Goal: Task Accomplishment & Management: Complete application form

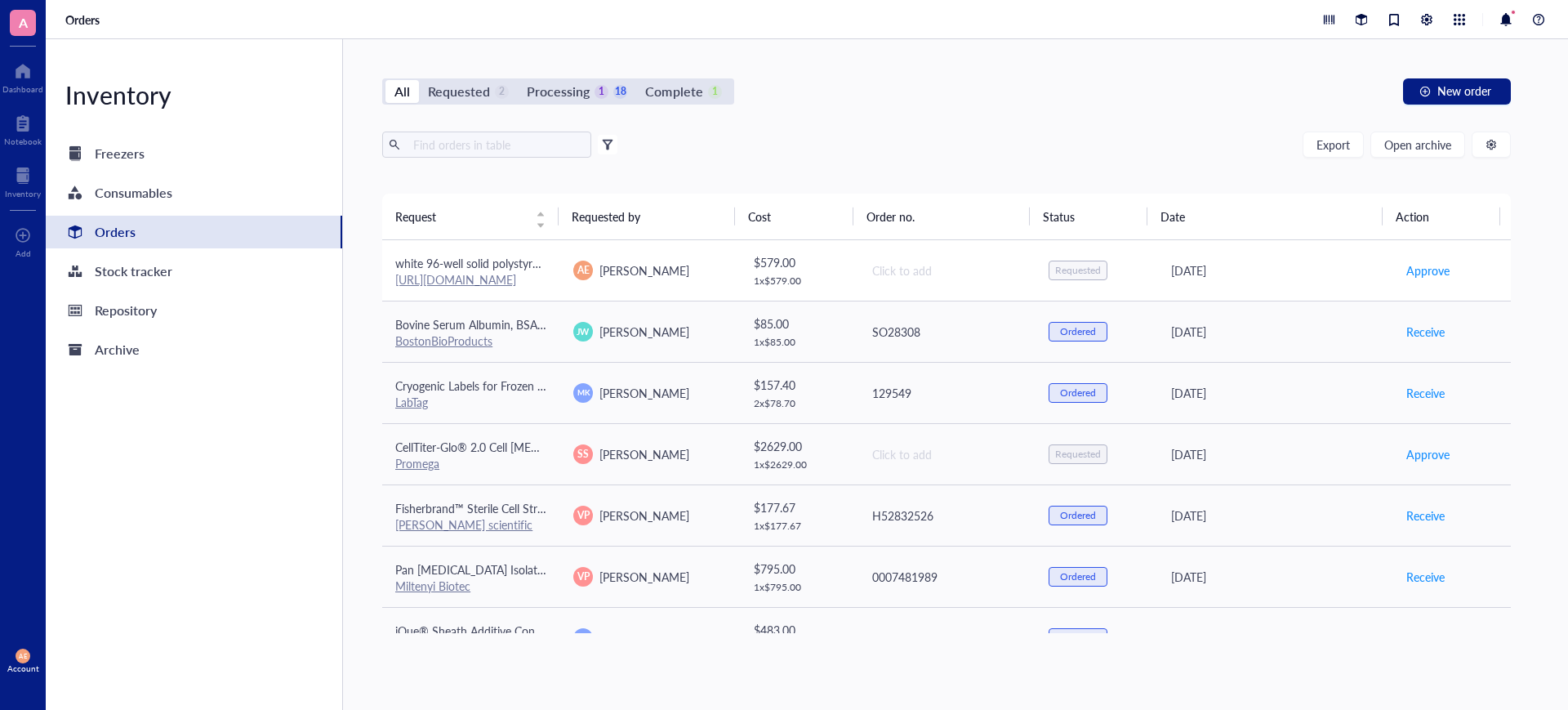
click at [490, 278] on link "https://www.sigmaaldrich.com/US/en/product/sigma/cls3917" at bounding box center [455, 279] width 121 height 17
click at [949, 106] on div "All Requested 2 Processing 1 18 Complete 1 New order Export Open archive Filter…" at bounding box center [947, 374] width 1207 height 670
click at [1422, 144] on span "Open archive" at bounding box center [1418, 145] width 67 height 13
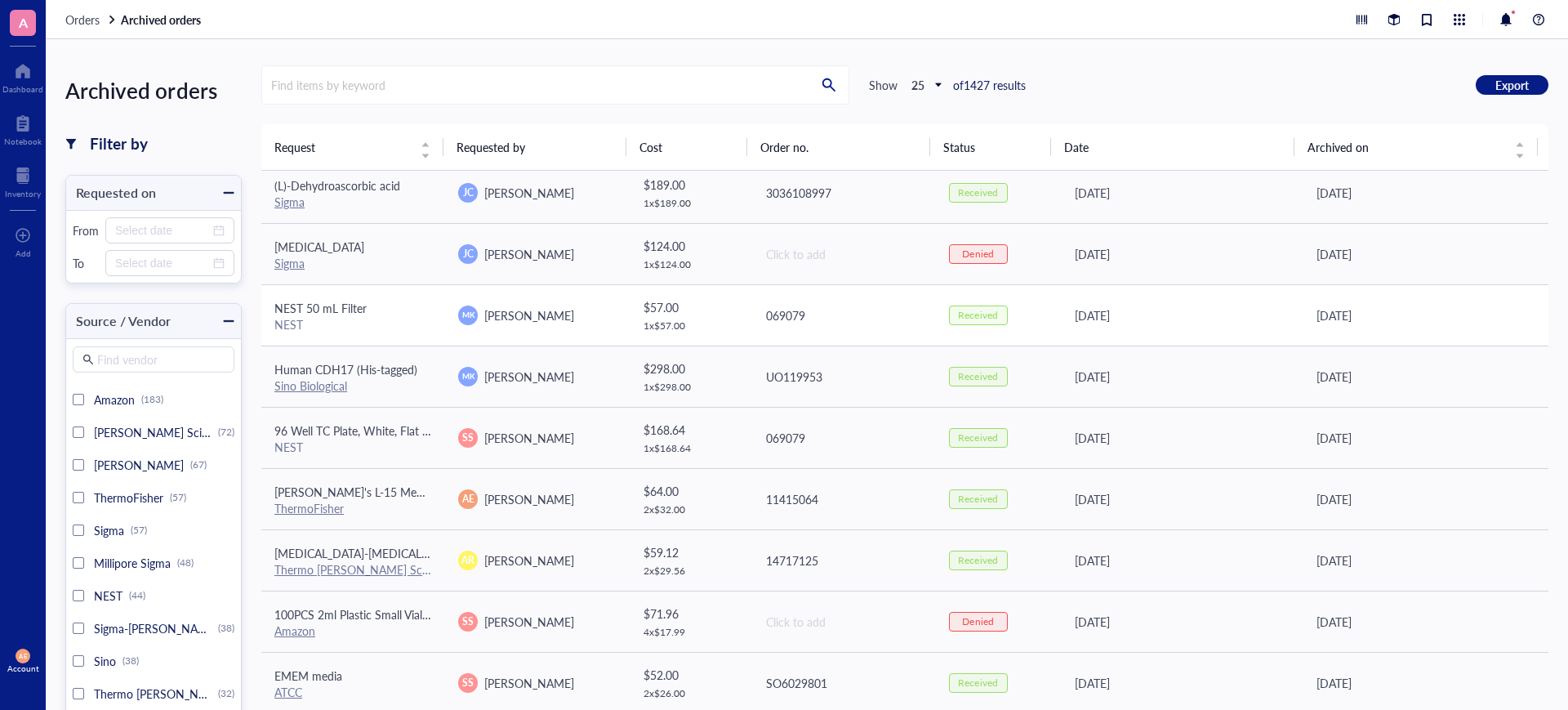
scroll to position [102, 0]
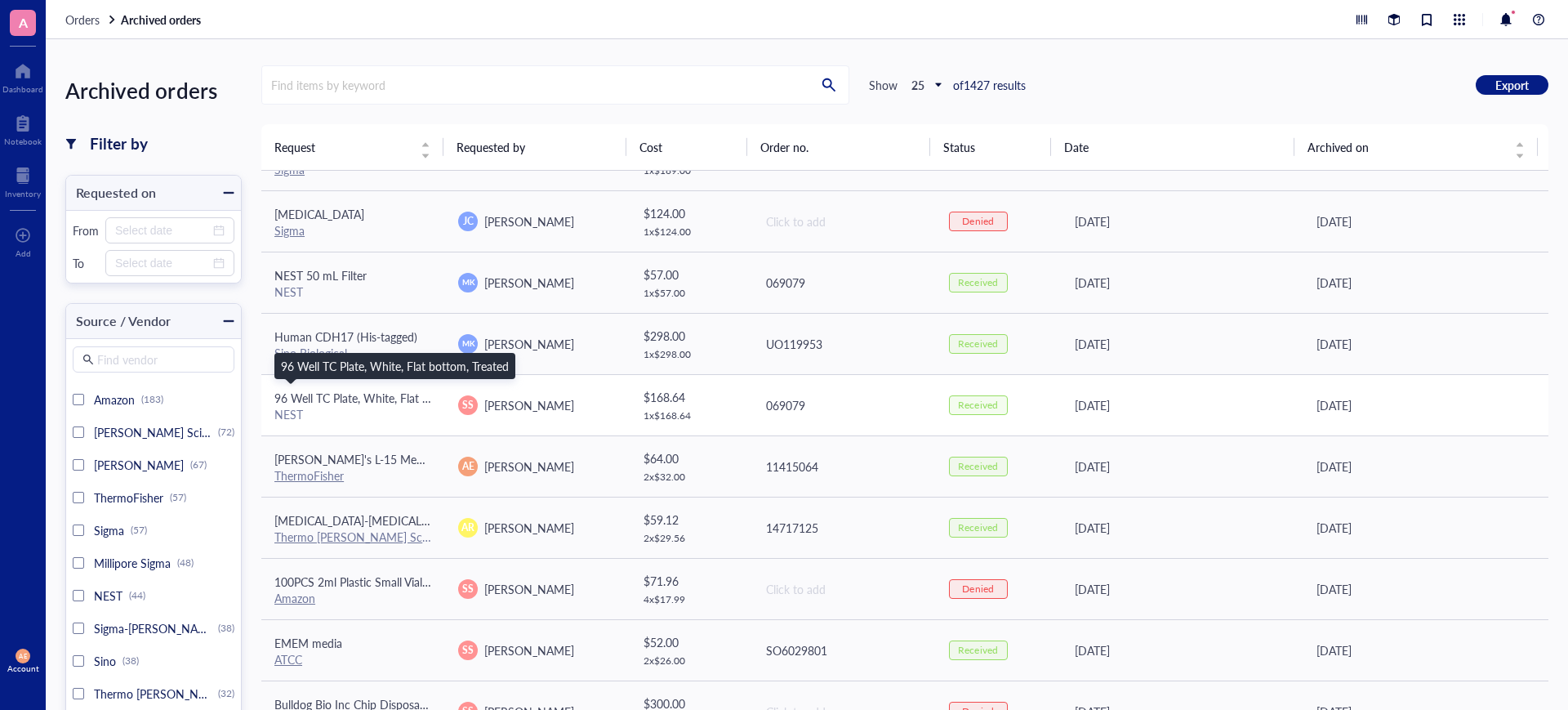
click at [352, 400] on span "96 Well TC Plate, White, Flat bottom, Treated" at bounding box center [388, 398] width 228 height 17
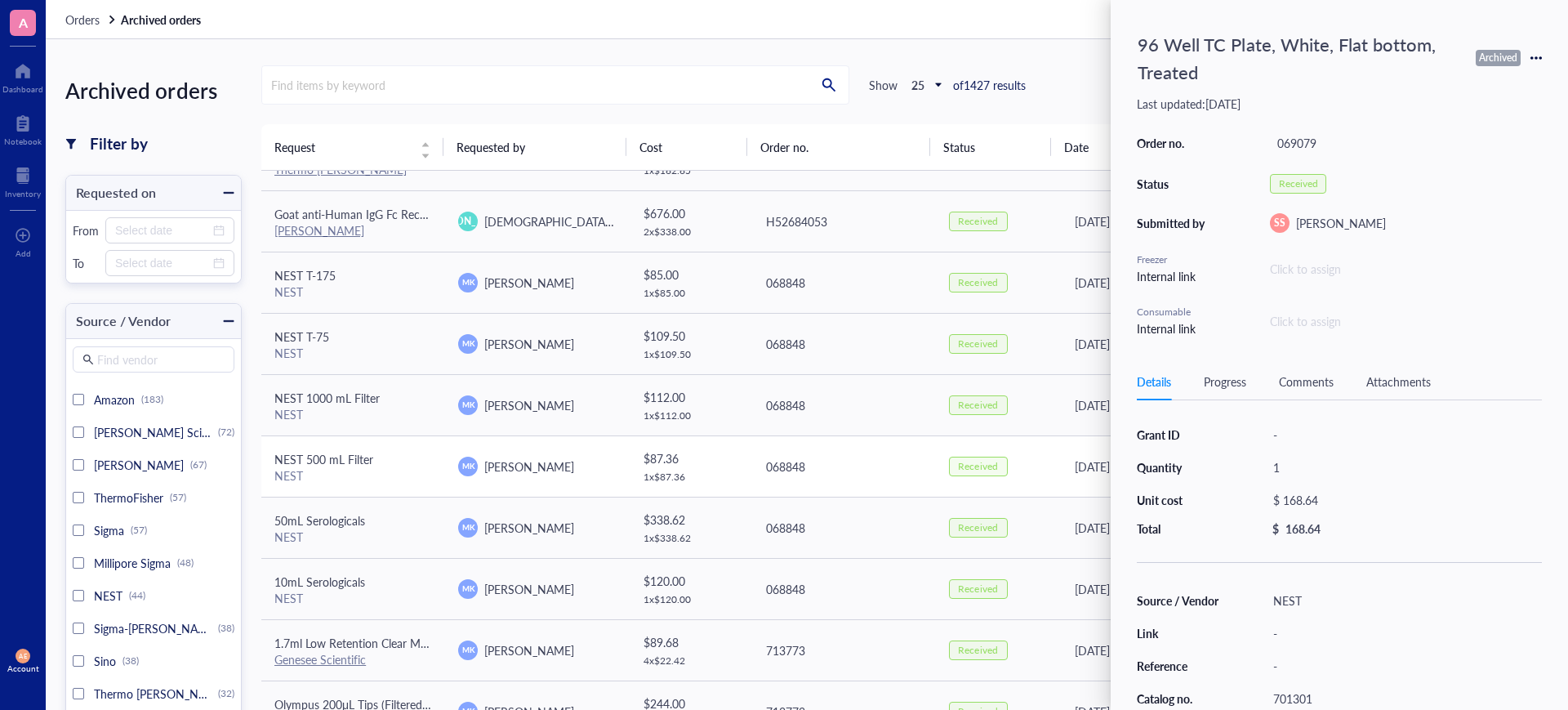
scroll to position [817, 0]
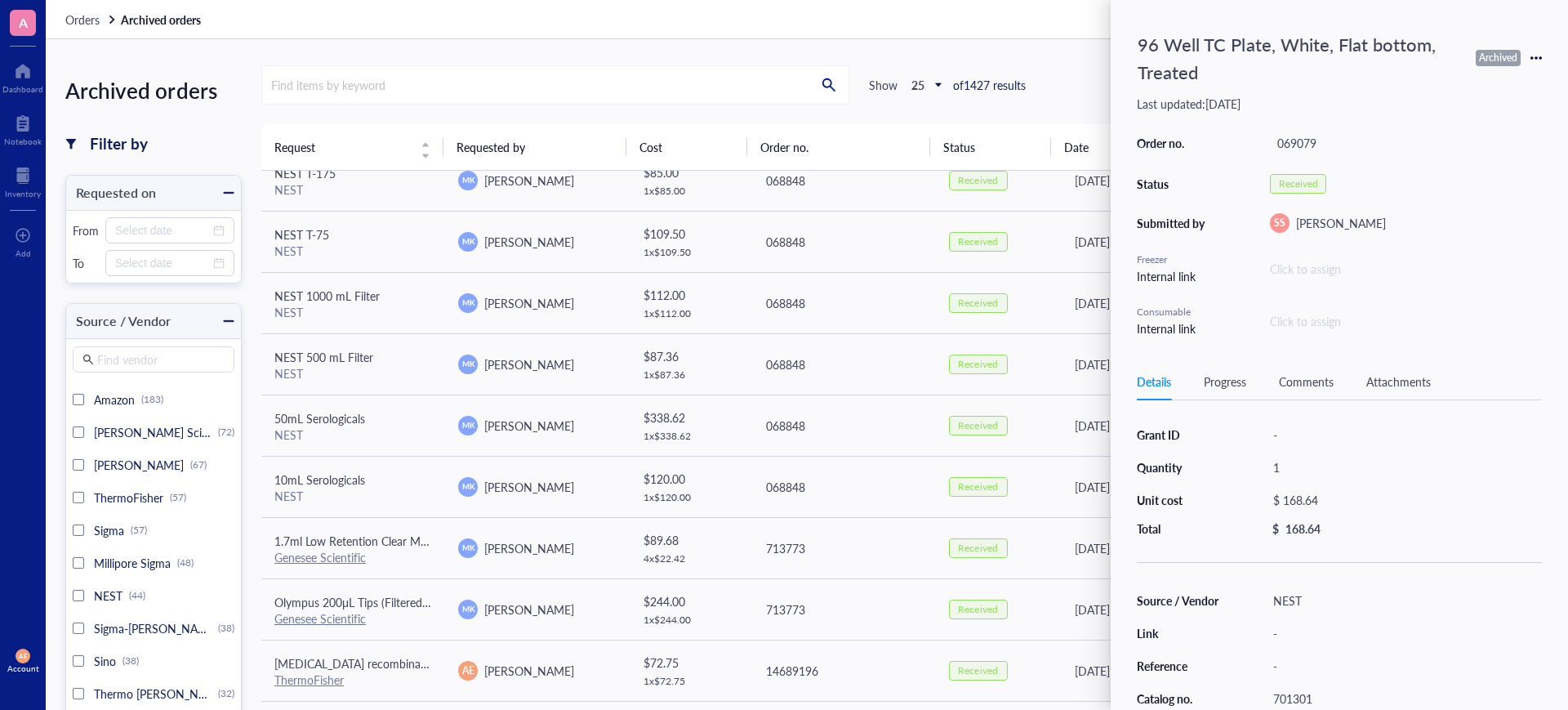
click at [1079, 76] on div "Find items by keyword Show 25 of 1427 results Export" at bounding box center [905, 84] width 1287 height 39
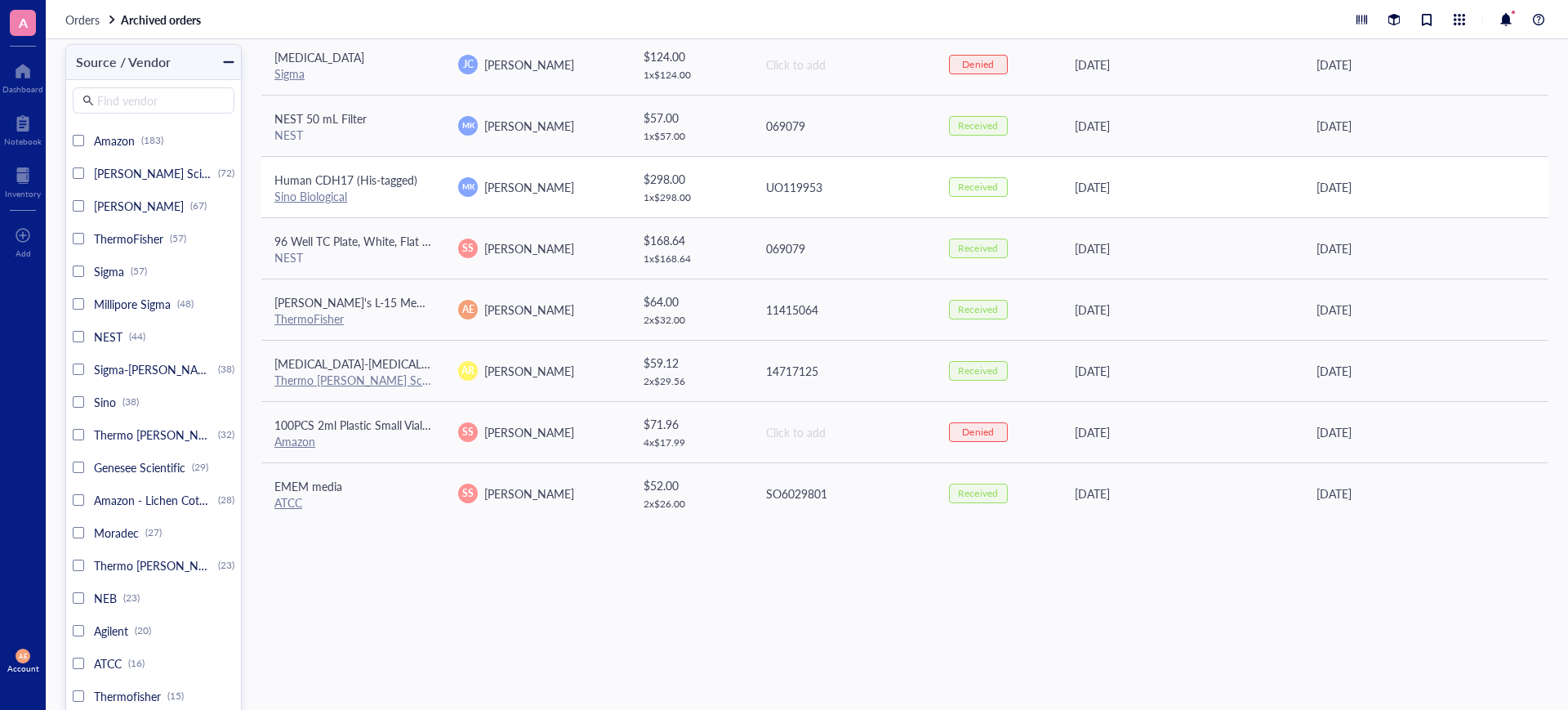
scroll to position [0, 0]
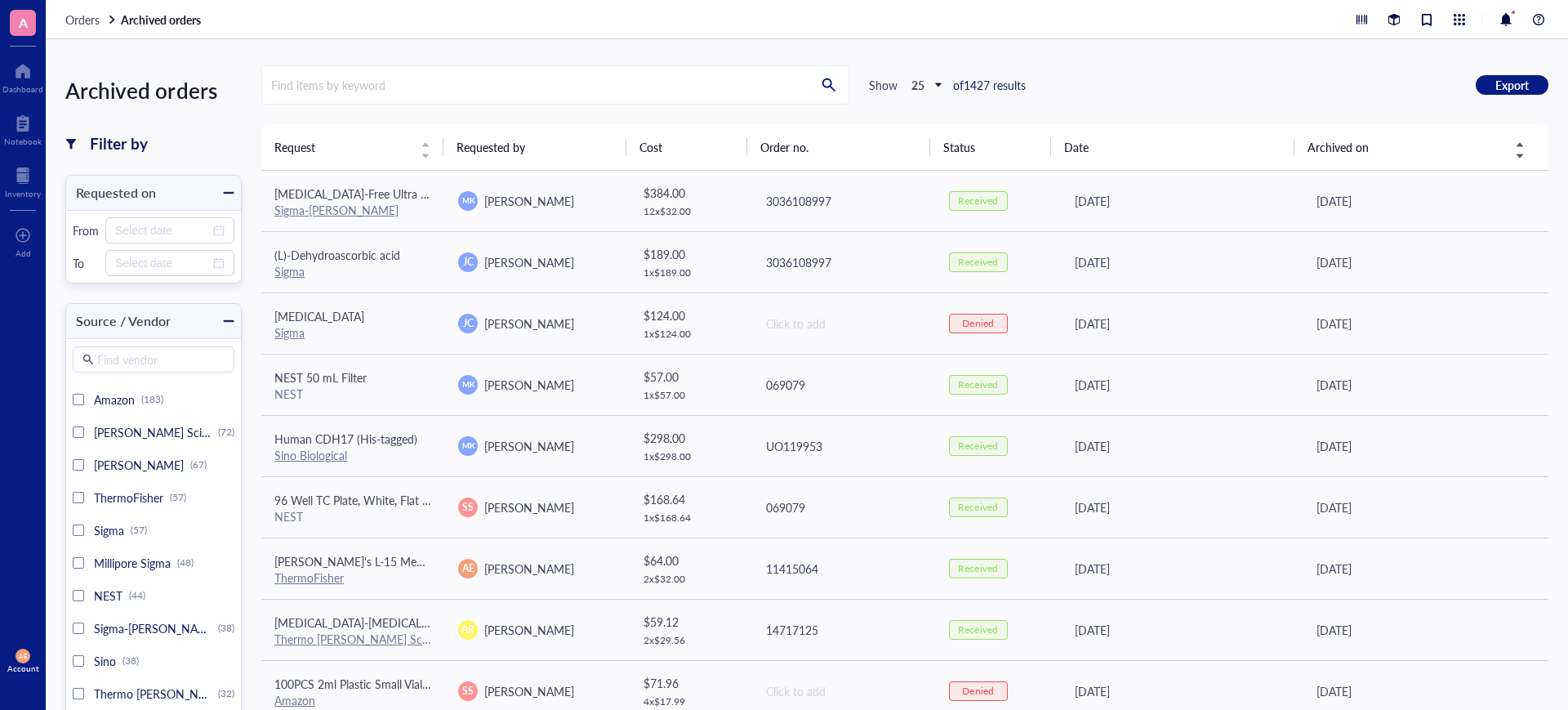
click at [1515, 152] on div "Archived on" at bounding box center [1416, 148] width 218 height 18
click at [940, 80] on span "25" at bounding box center [930, 85] width 38 height 15
click at [931, 182] on div "100" at bounding box center [927, 184] width 23 height 15
click at [436, 87] on input "search" at bounding box center [536, 84] width 548 height 38
type input "96"
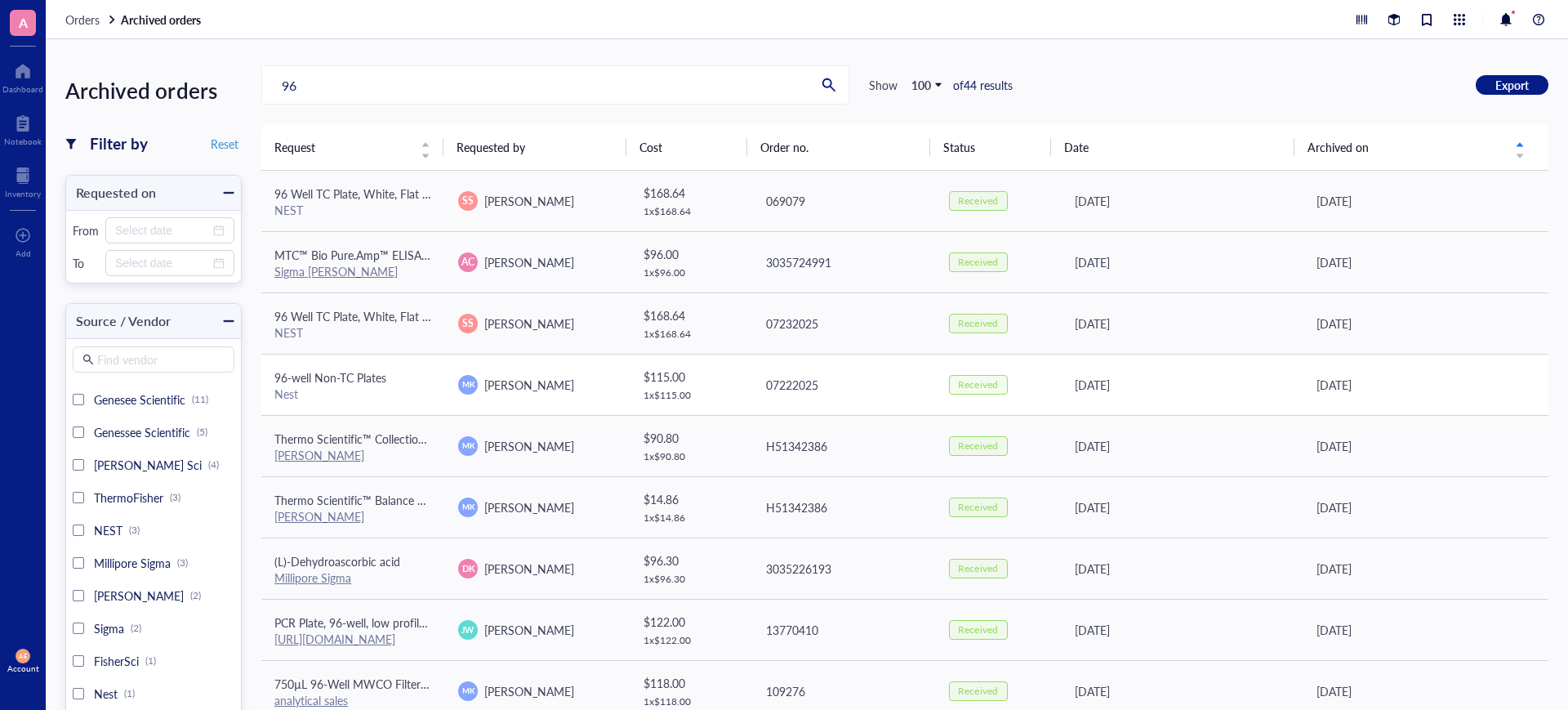
click at [338, 376] on span "96-well Non-TC Plates" at bounding box center [330, 378] width 112 height 17
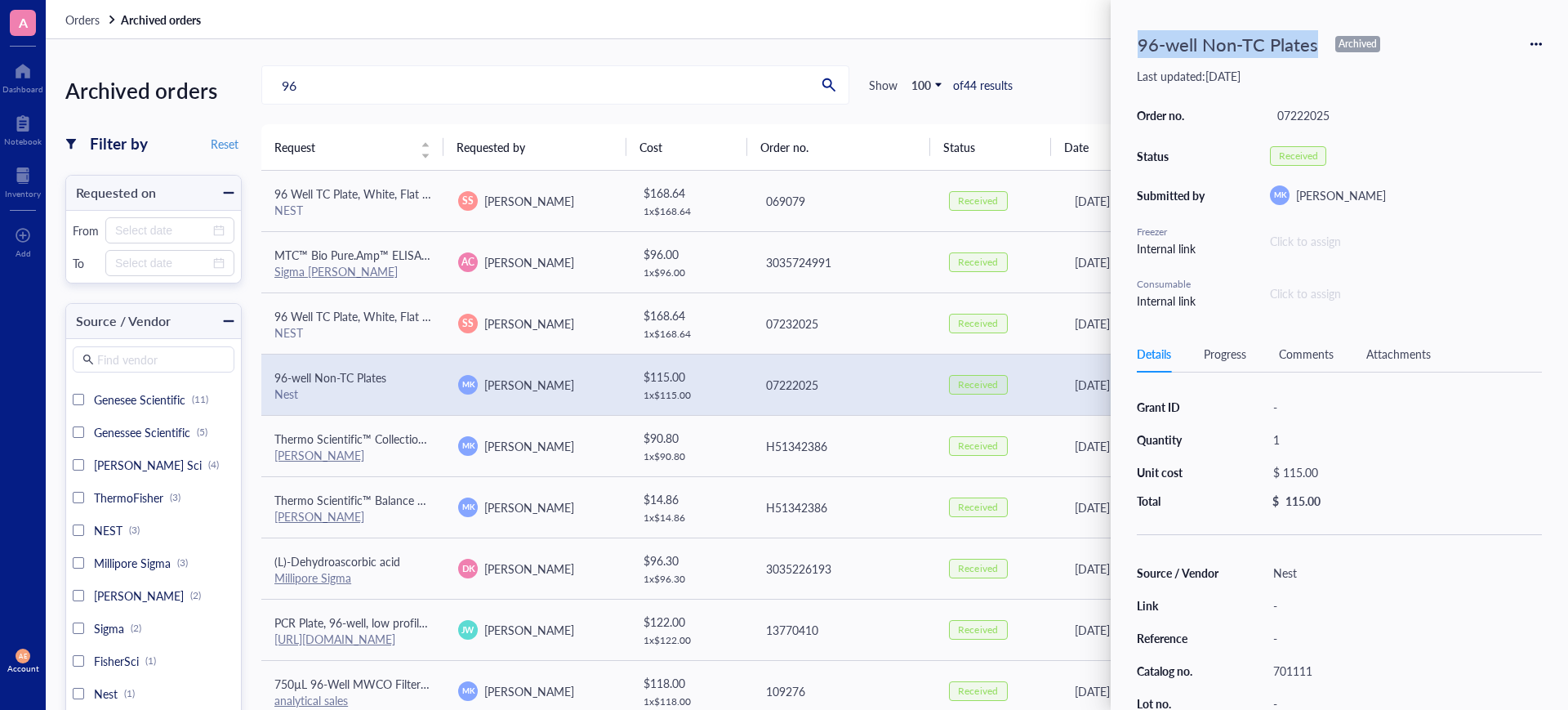
drag, startPoint x: 1320, startPoint y: 48, endPoint x: 1135, endPoint y: 57, distance: 185.2
click at [1137, 58] on div "96-well Non-TC Plates" at bounding box center [1228, 43] width 195 height 36
copy div "96-well Non-TC Plates"
click at [1069, 68] on div "96 Show 100 of 44 results Export" at bounding box center [905, 84] width 1287 height 39
click at [1071, 68] on div "96 Show 100 of 44 results Export" at bounding box center [905, 84] width 1287 height 39
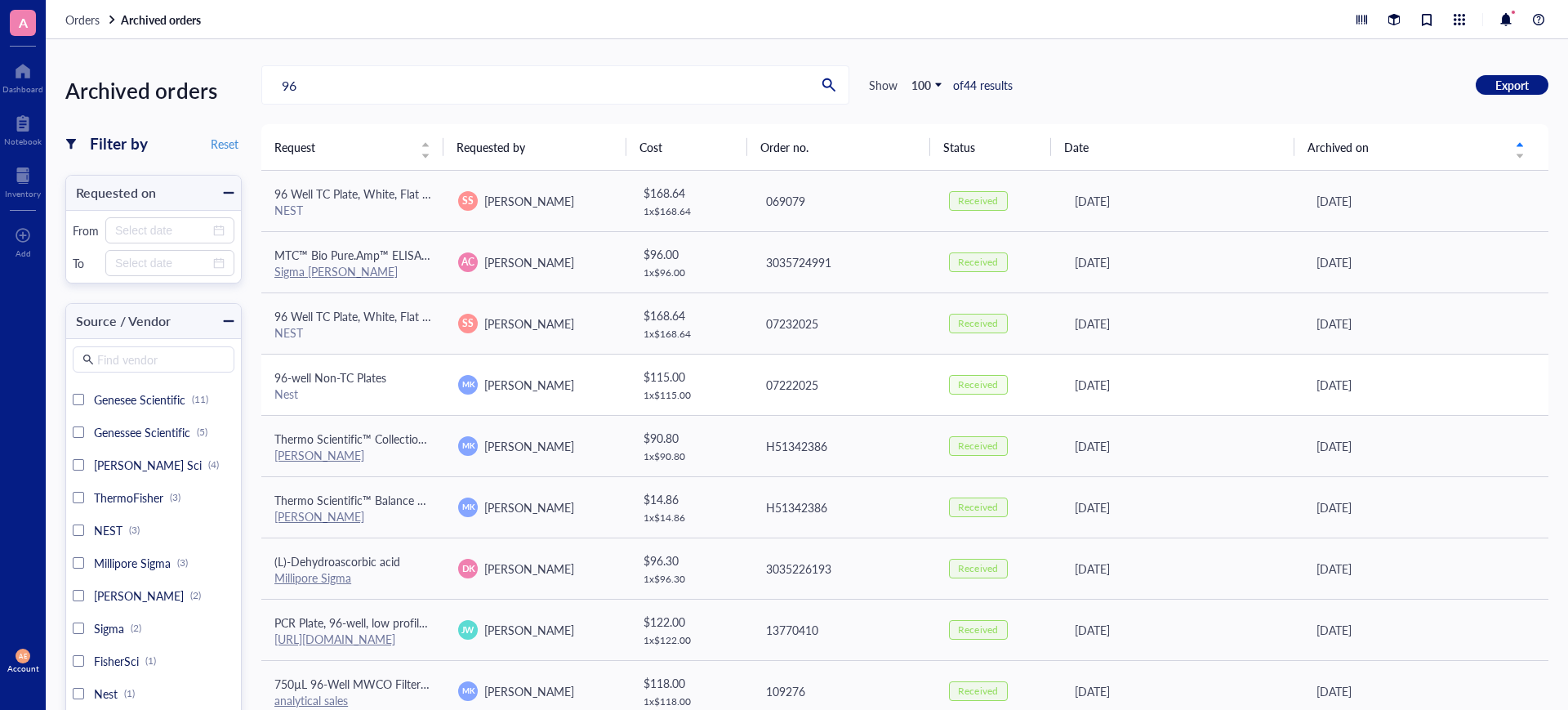
click at [323, 378] on span "96-well Non-TC Plates" at bounding box center [330, 378] width 112 height 17
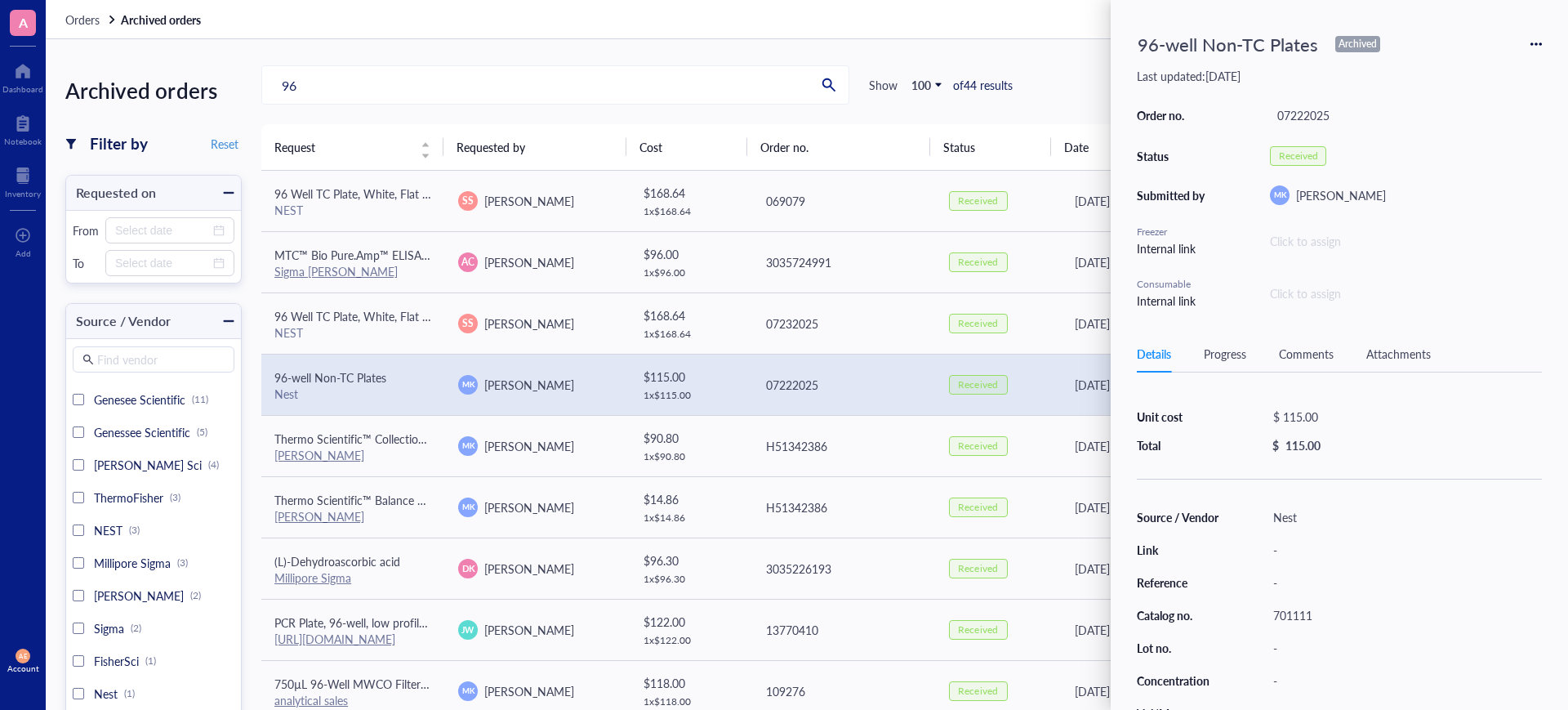
scroll to position [162, 0]
drag, startPoint x: 1330, startPoint y: 511, endPoint x: 1271, endPoint y: 510, distance: 59.0
click at [1271, 510] on div "701111" at bounding box center [1404, 514] width 276 height 22
copy div "701111"
click at [1055, 70] on div "96 Show 100 of 44 results Export" at bounding box center [905, 84] width 1287 height 39
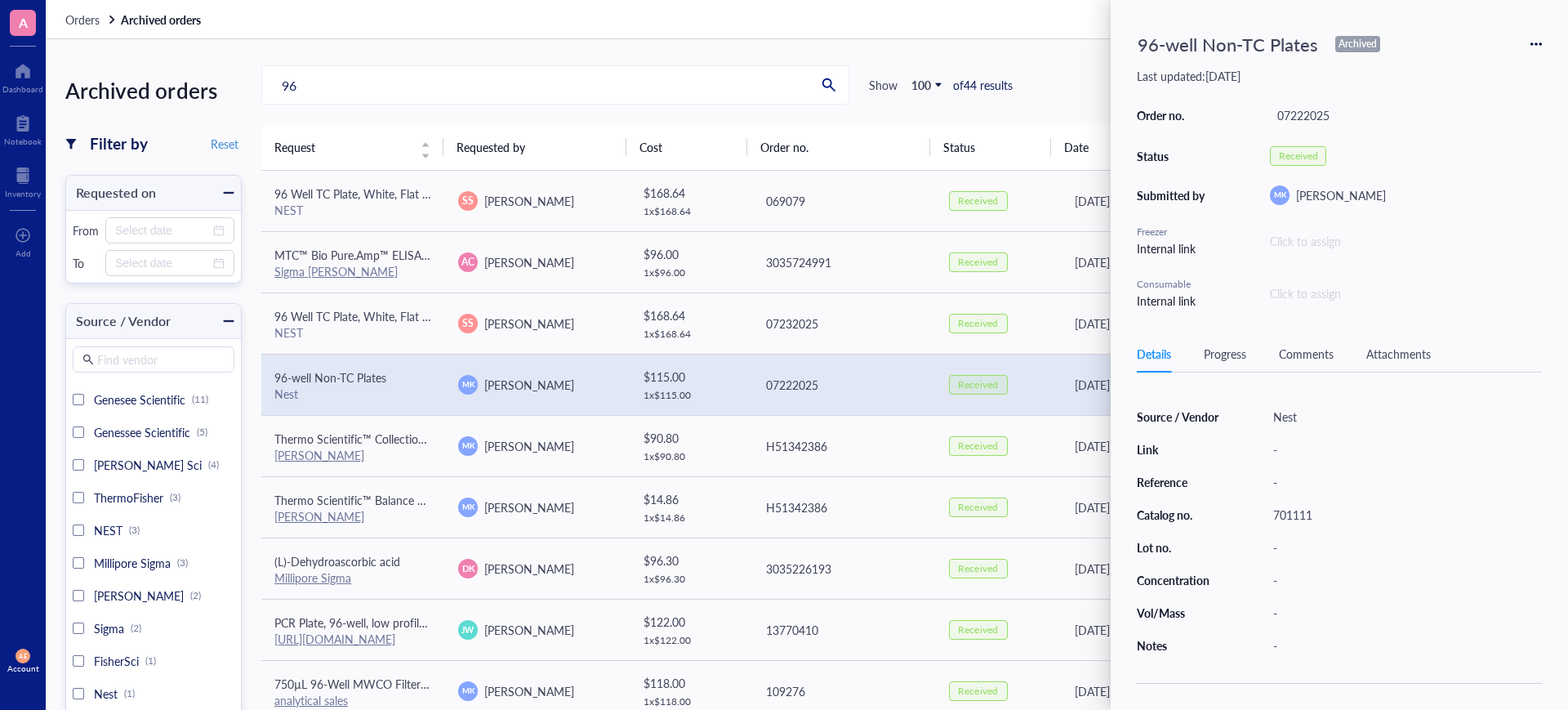
click at [1076, 92] on div "96 Show 100 of 44 results Export" at bounding box center [905, 84] width 1287 height 39
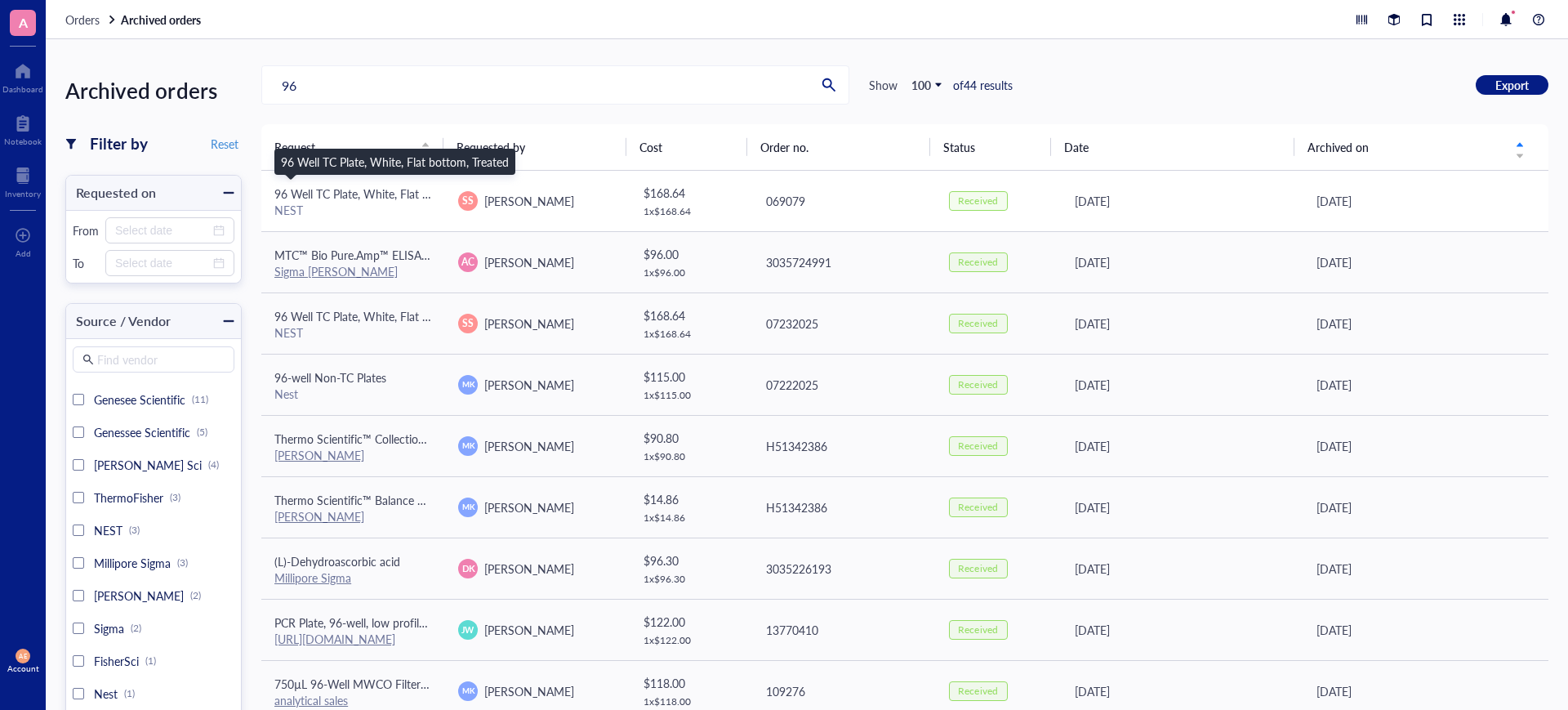
click at [345, 189] on span "96 Well TC Plate, White, Flat bottom, Treated" at bounding box center [388, 193] width 228 height 17
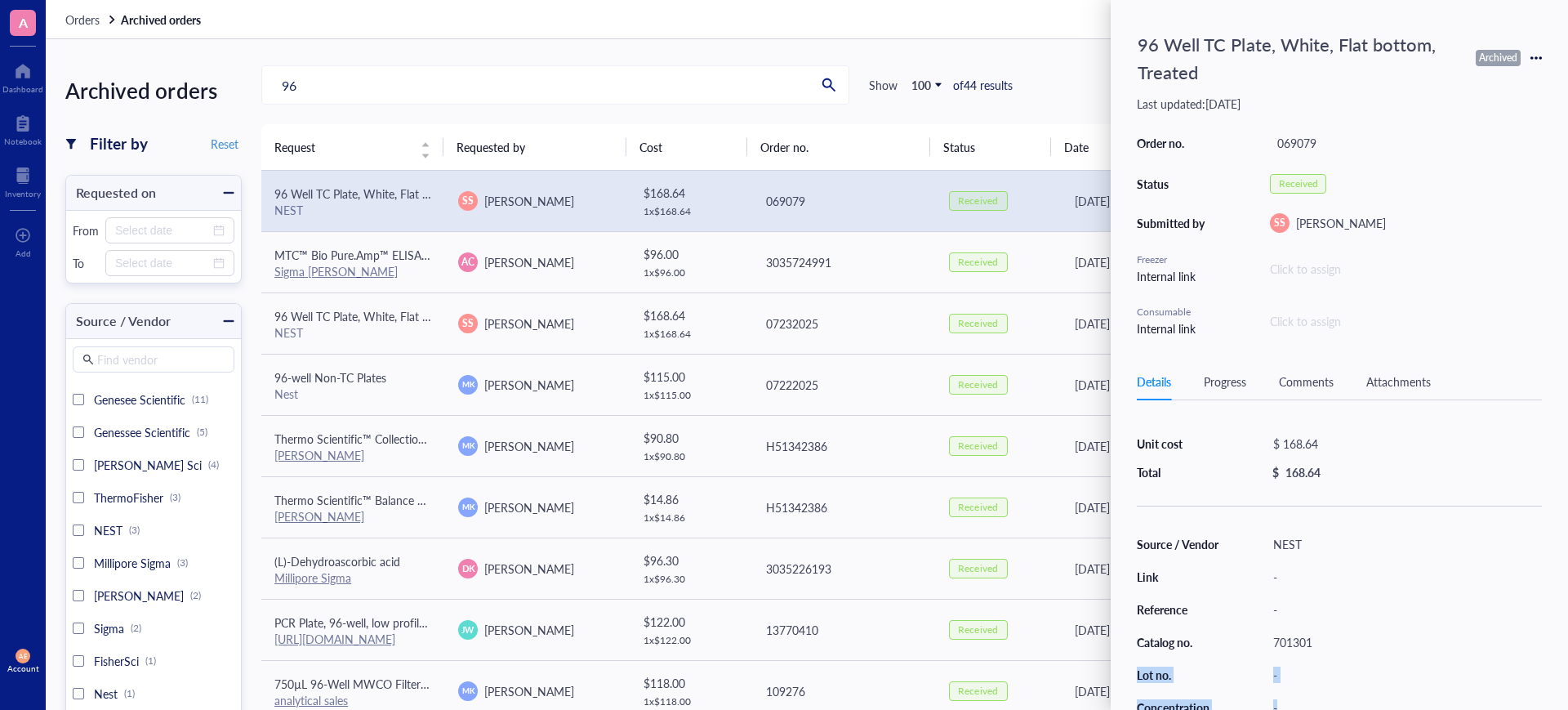
scroll to position [69, 0]
drag, startPoint x: 1320, startPoint y: 698, endPoint x: 1274, endPoint y: 632, distance: 80.4
click at [1274, 632] on div "701301" at bounding box center [1404, 628] width 276 height 22
copy div "701301"
click at [1077, 75] on div "96 Show 100 of 44 results Export" at bounding box center [905, 84] width 1287 height 39
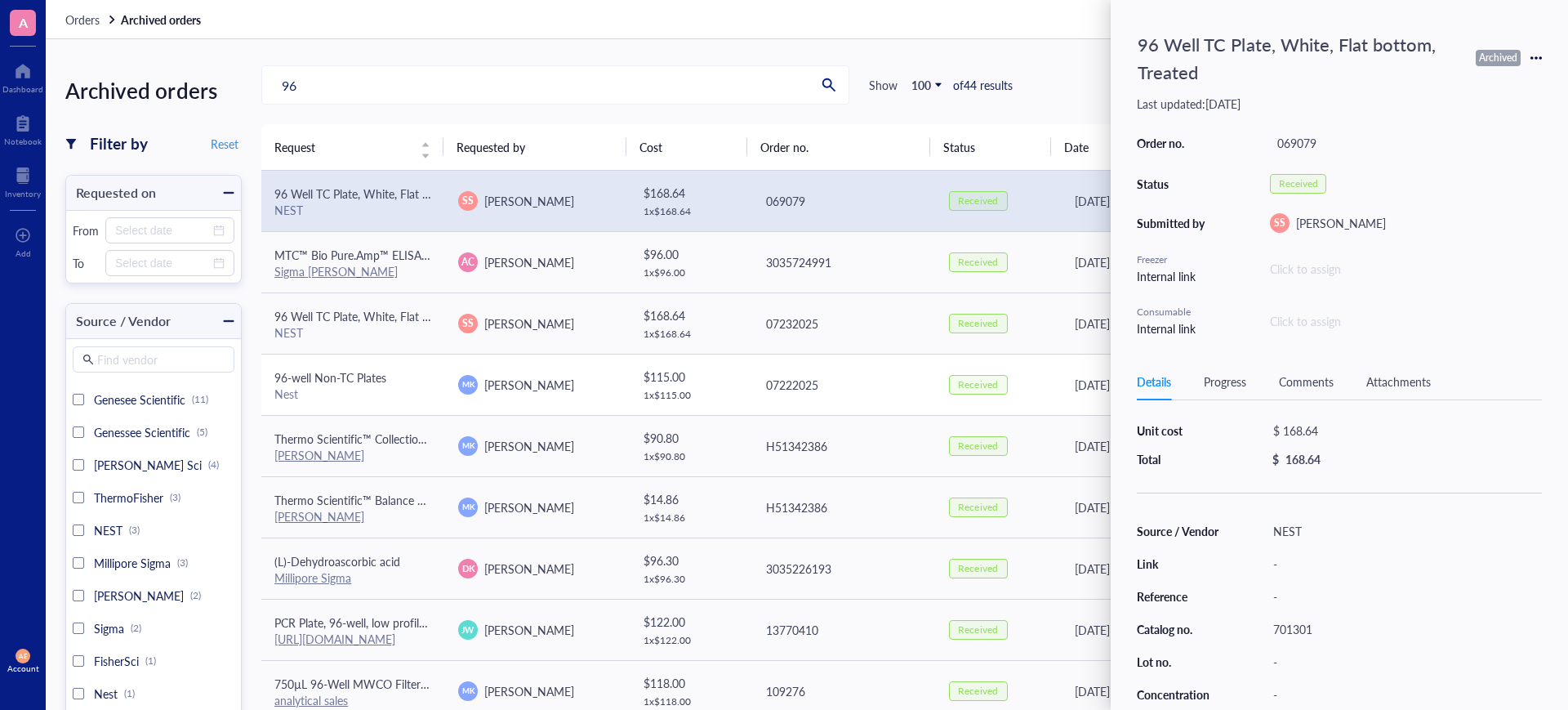
click at [325, 374] on span "96-well Non-TC Plates" at bounding box center [330, 378] width 112 height 17
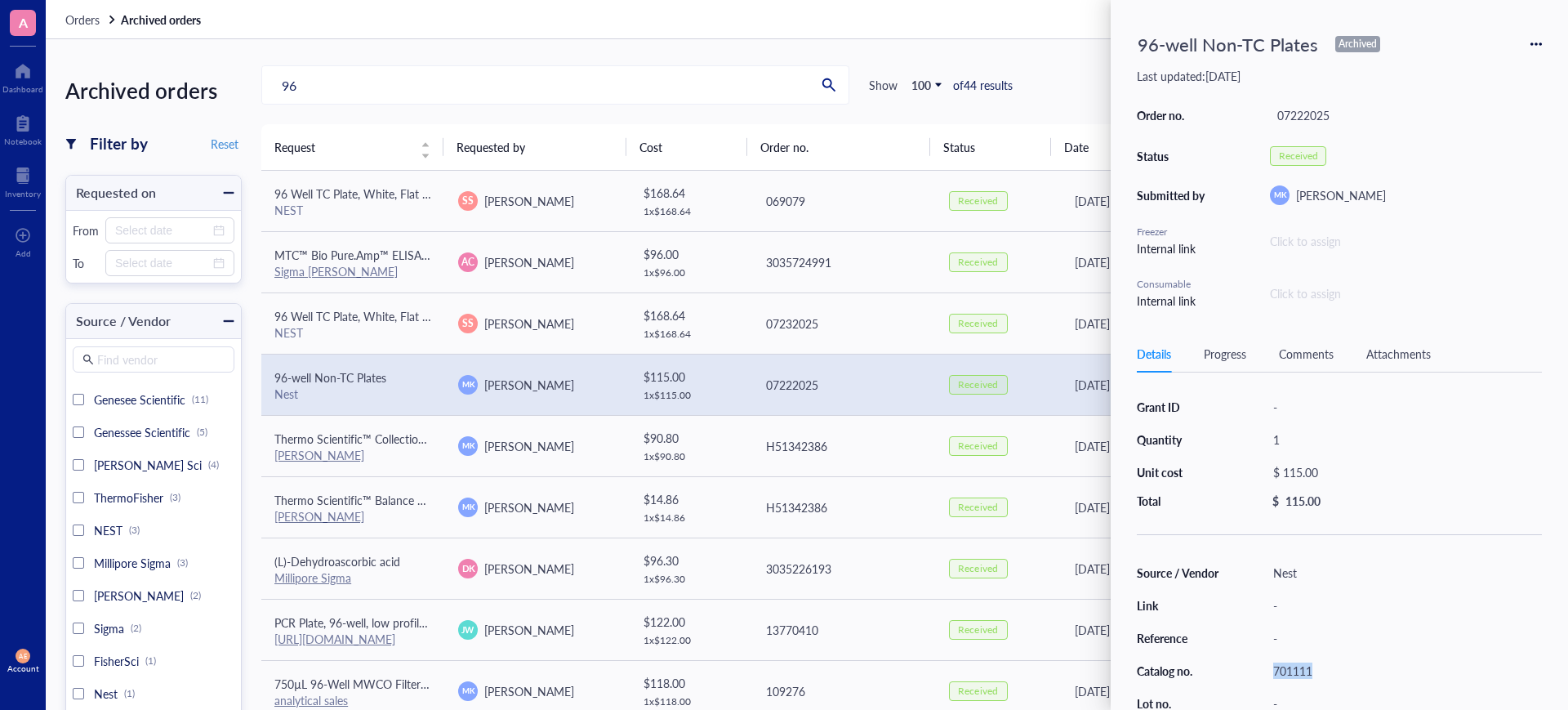
drag, startPoint x: 1323, startPoint y: 672, endPoint x: 1274, endPoint y: 666, distance: 49.4
click at [1274, 666] on div "701111" at bounding box center [1404, 670] width 276 height 22
copy div "701111"
click at [1036, 76] on div "96 Show 100 of 44 results Export" at bounding box center [905, 84] width 1287 height 39
click at [1085, 81] on div "96 Show 100 of 44 results Export" at bounding box center [905, 84] width 1287 height 39
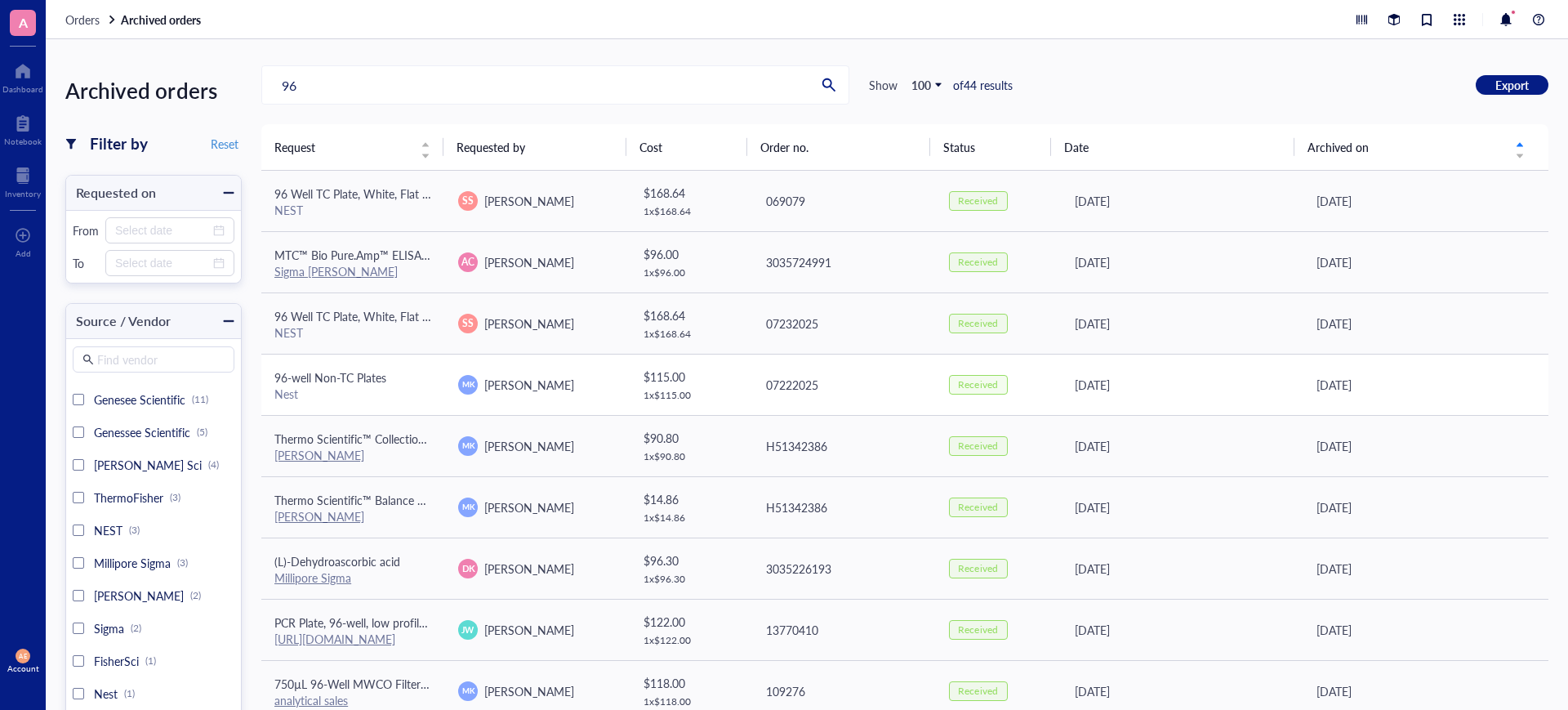
click at [373, 379] on span "96-well Non-TC Plates" at bounding box center [330, 378] width 112 height 17
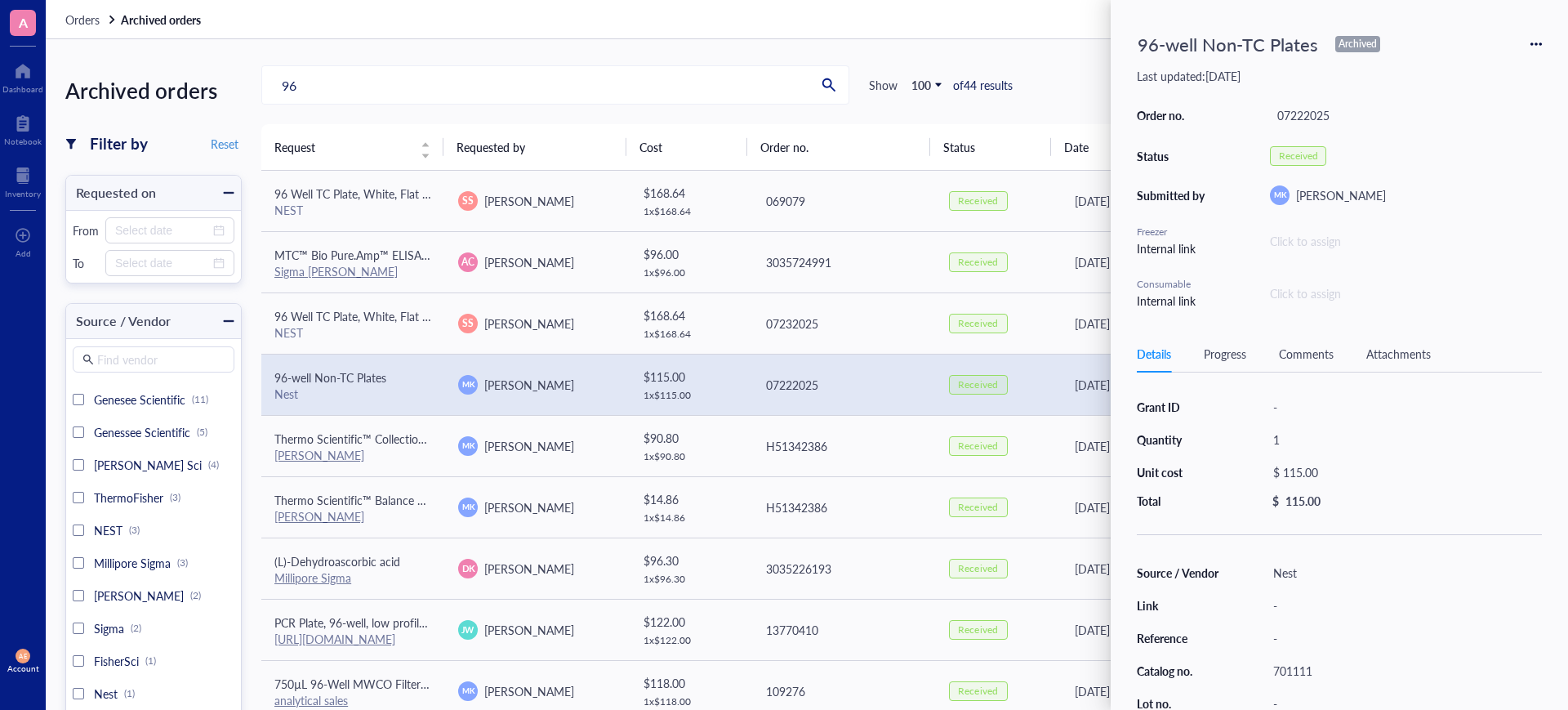
click at [1535, 44] on icon at bounding box center [1536, 44] width 12 height 12
click at [1475, 67] on span "Request again" at bounding box center [1478, 68] width 103 height 18
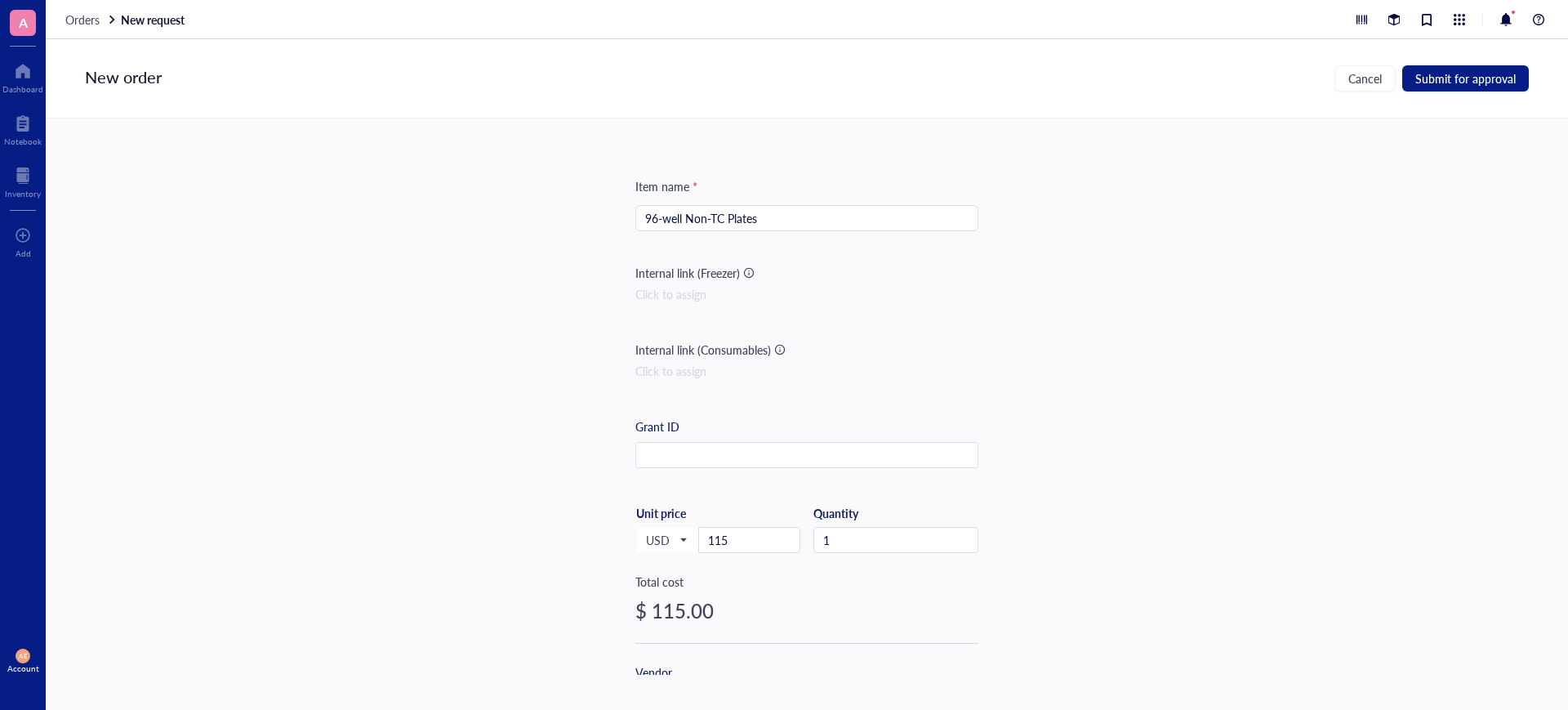
click at [765, 215] on input "96-well Non-TC Plates" at bounding box center [807, 218] width 323 height 24
paste input "96 Wells, Clear, U-Bottom, Non-TC, Sterile"
drag, startPoint x: 800, startPoint y: 220, endPoint x: 749, endPoint y: 214, distance: 51.4
click at [749, 214] on input "96-well Non-TC Plates, 96 Wells, Clear, U-Bottom, Non-TC, Sterile" at bounding box center [807, 218] width 323 height 24
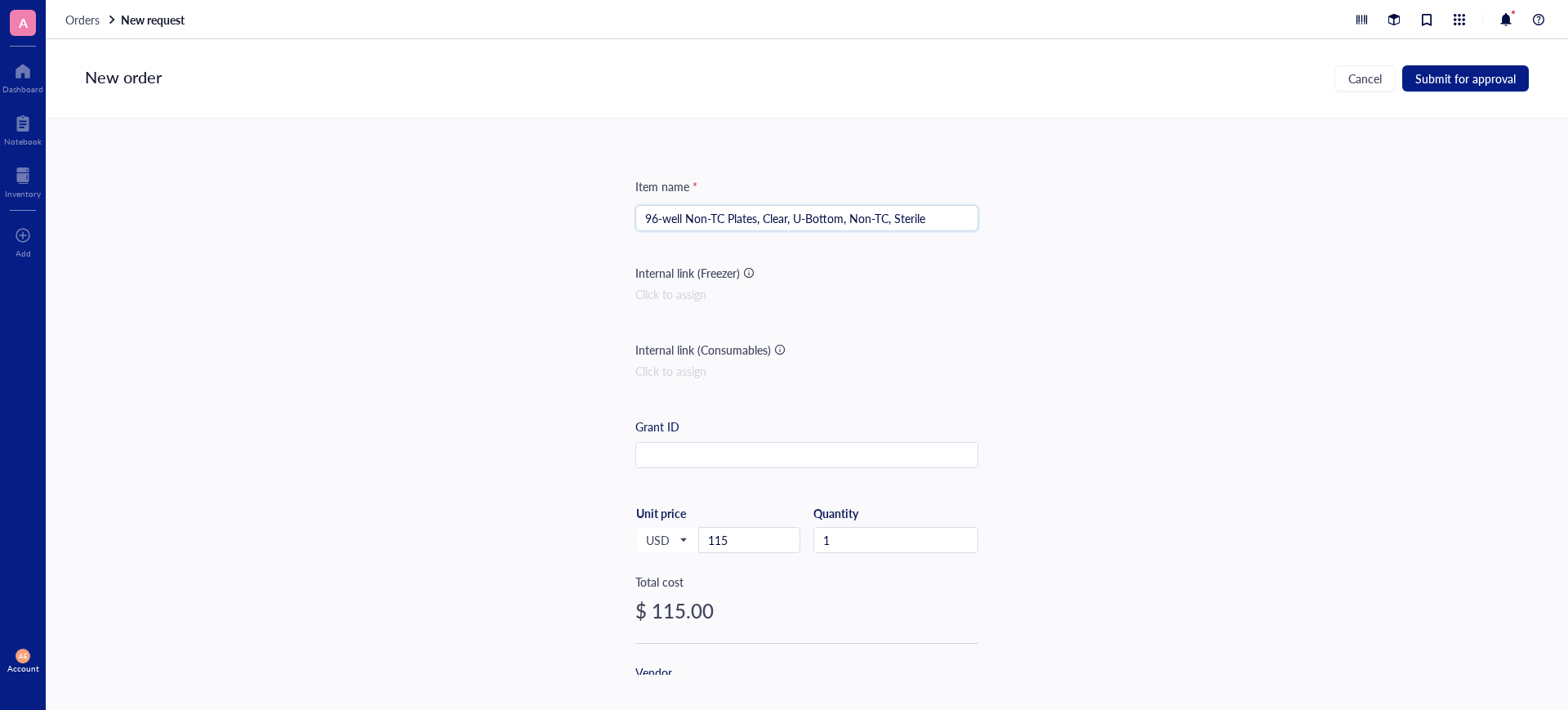
scroll to position [0, 0]
drag, startPoint x: 889, startPoint y: 218, endPoint x: 846, endPoint y: 218, distance: 43.0
click at [846, 218] on input "96-well Non-TC Plates, Clear, U-Bottom, Non-TC, Sterile" at bounding box center [807, 218] width 323 height 24
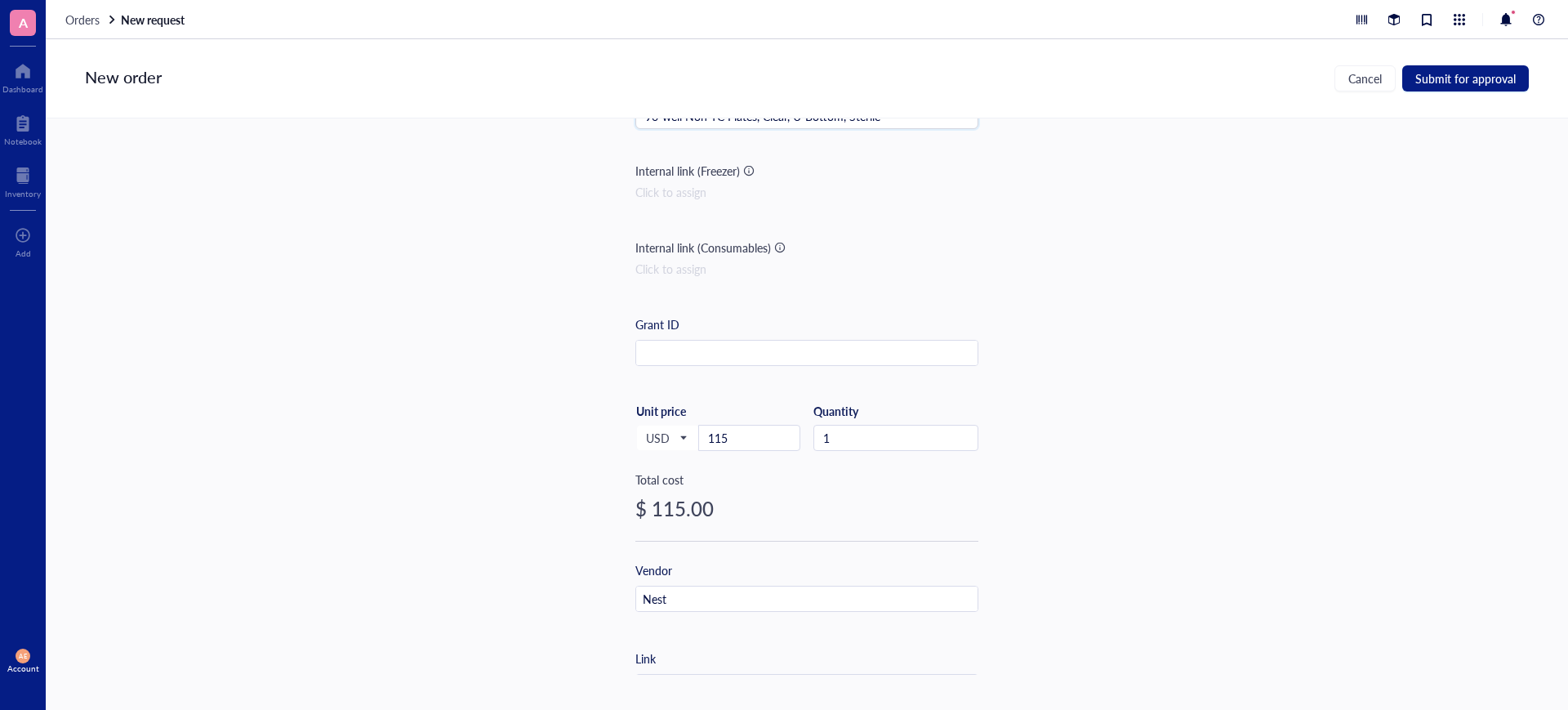
scroll to position [204, 0]
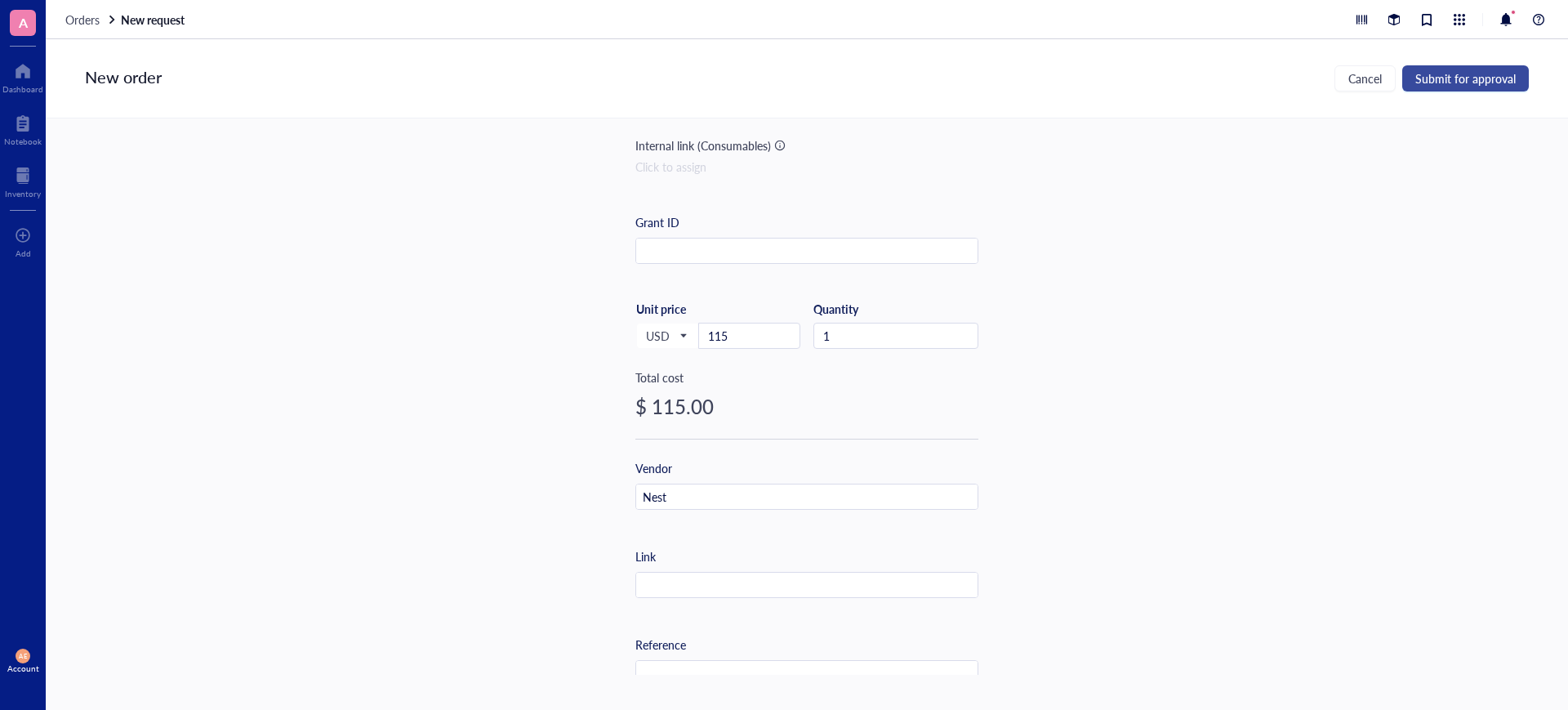
type input "96-well Non-TC Plates, Clear, U-Bottom, Sterile"
click at [1475, 77] on span "Submit for approval" at bounding box center [1465, 78] width 101 height 13
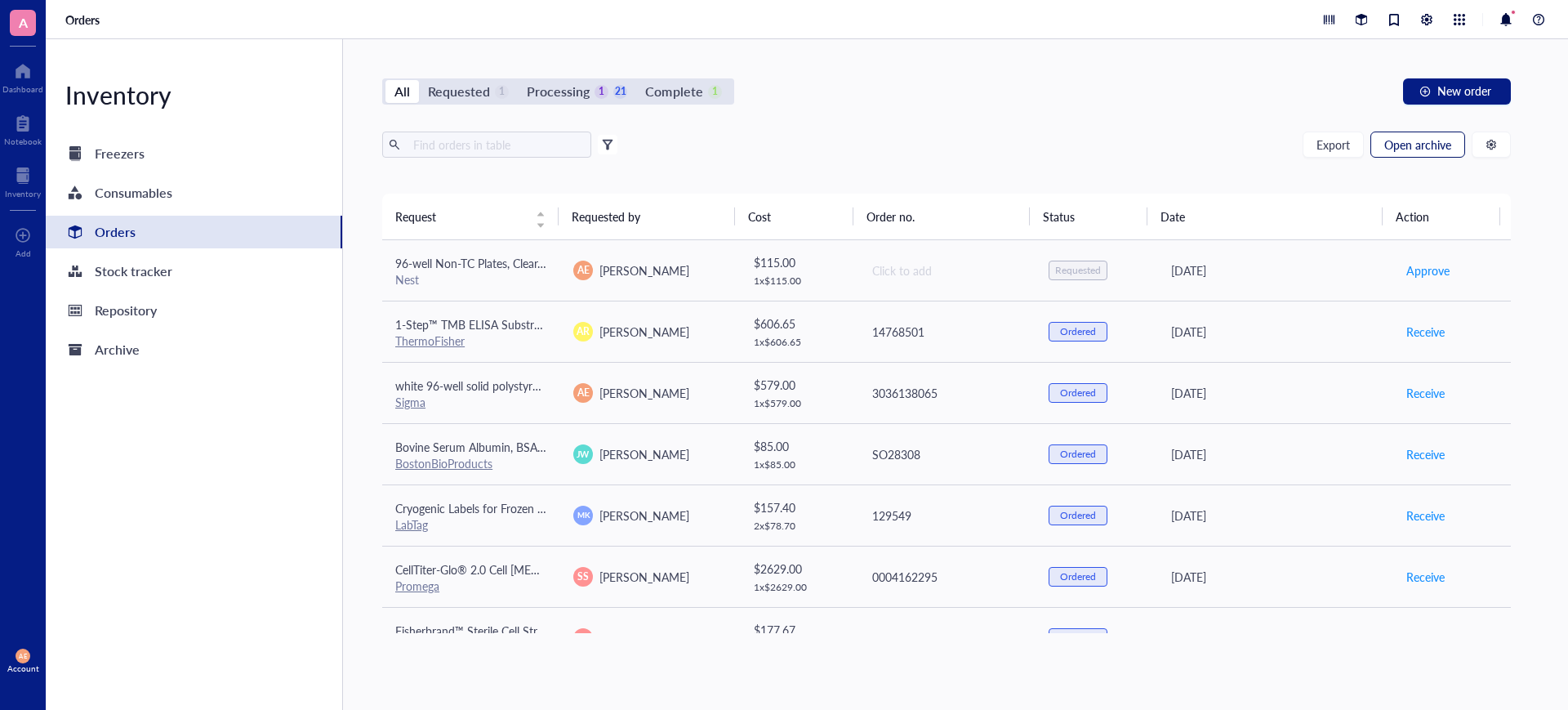
click at [1408, 146] on span "Open archive" at bounding box center [1418, 145] width 67 height 13
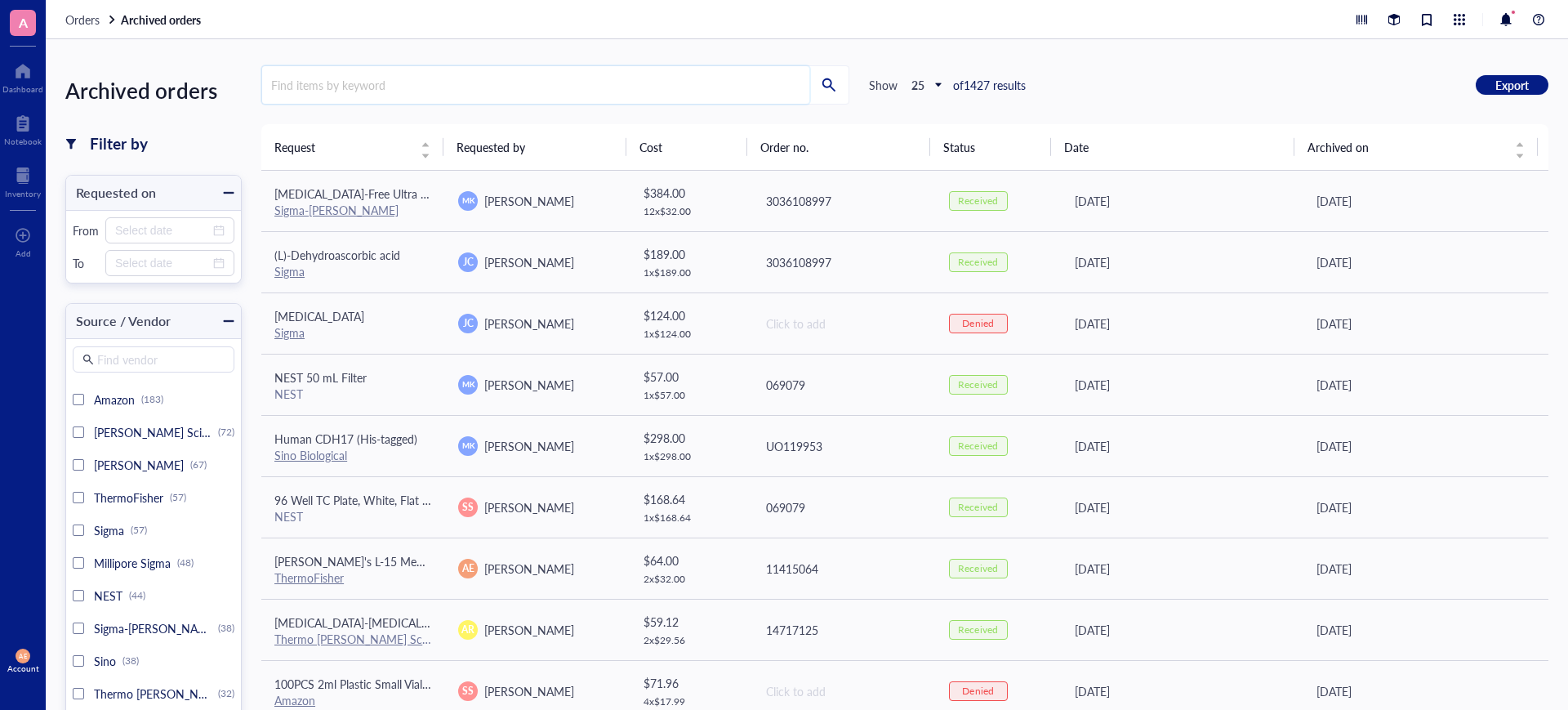
click at [394, 78] on input "search" at bounding box center [536, 84] width 548 height 38
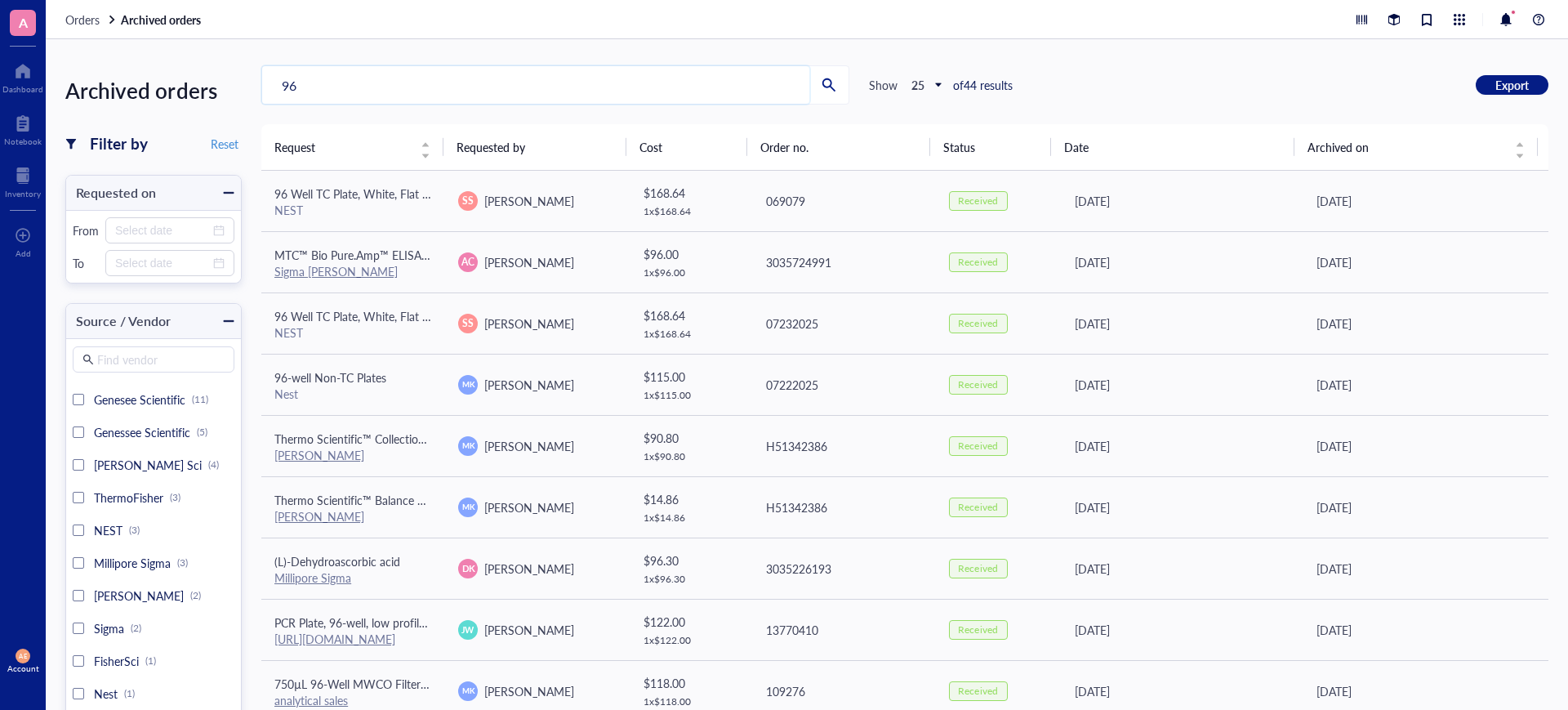
click at [306, 85] on input "96" at bounding box center [536, 84] width 548 height 38
type input "96"
click at [23, 173] on div at bounding box center [23, 175] width 36 height 26
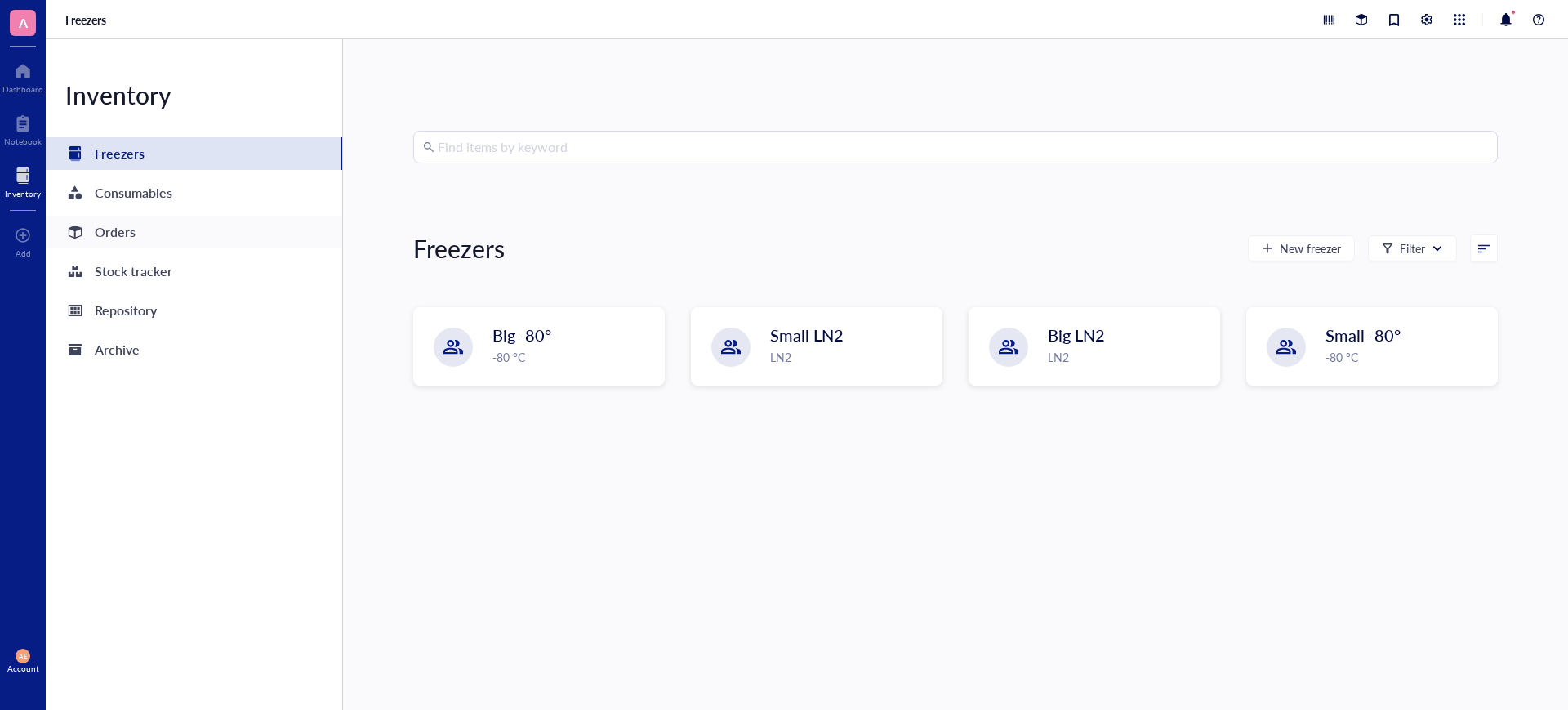
click at [123, 237] on div "Orders" at bounding box center [115, 232] width 41 height 22
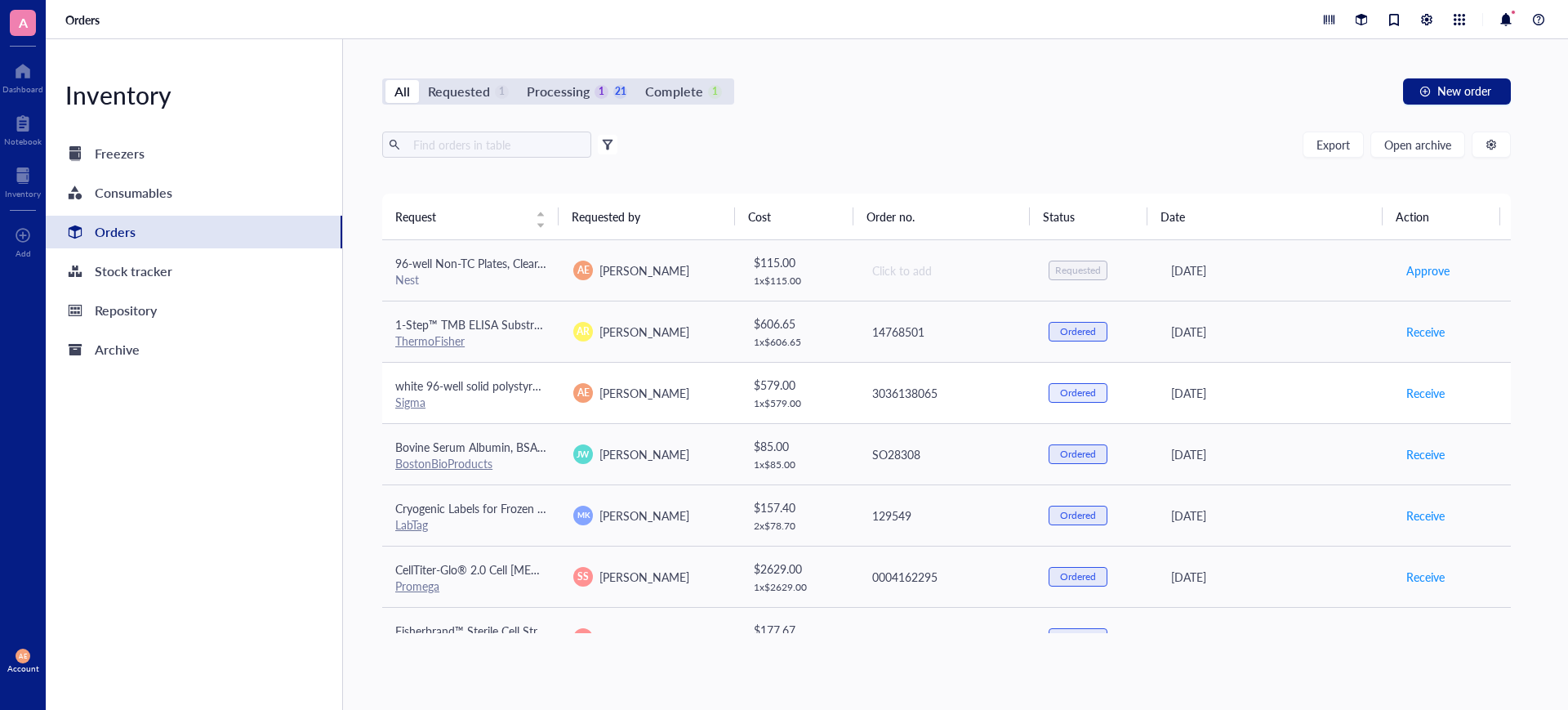
click at [498, 387] on span "white 96-well solid polystyrene plates/flat bottom" at bounding box center [520, 386] width 251 height 17
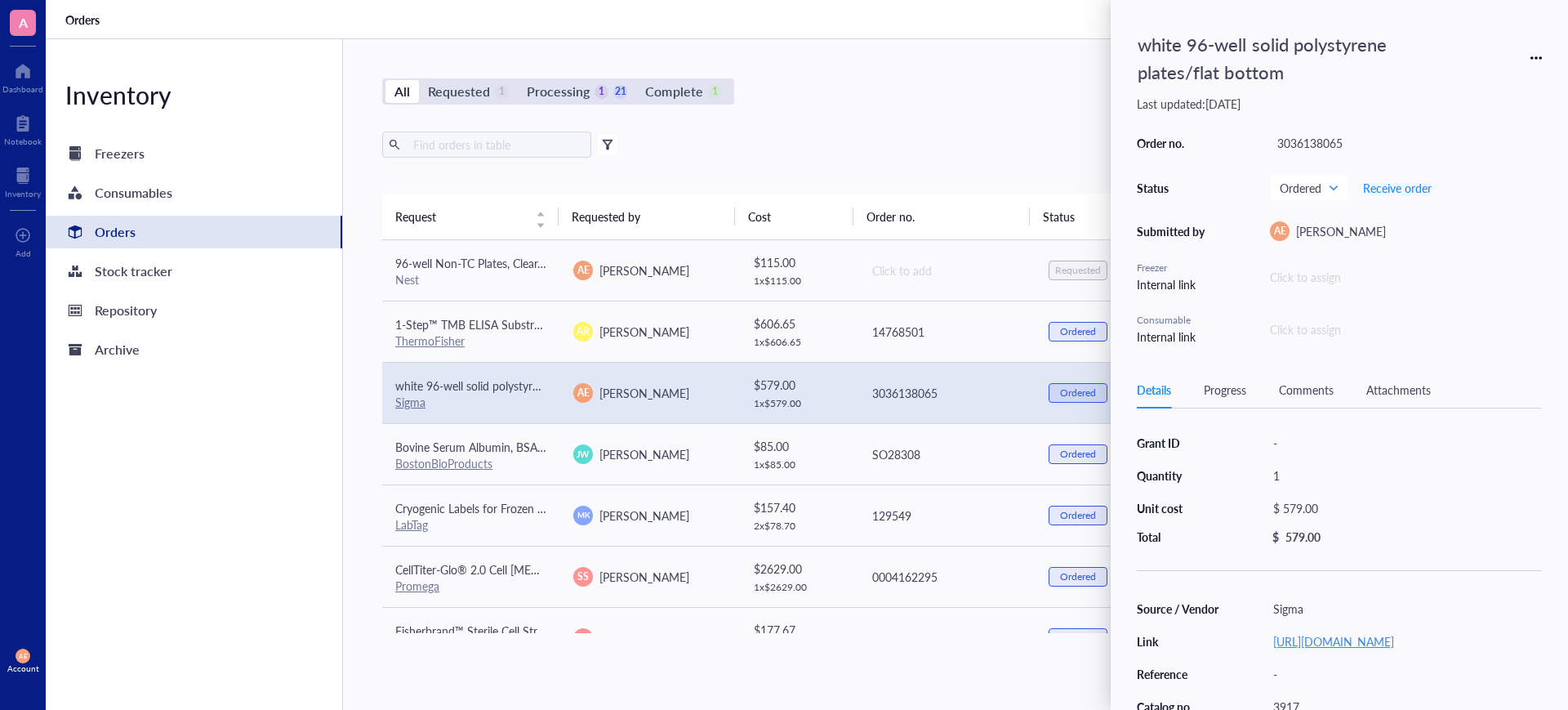
click at [1293, 645] on link "https://www.sigmaaldrich.com/US/en/product/sigma/cls3917" at bounding box center [1334, 641] width 121 height 17
click at [822, 142] on div "Export Open archive" at bounding box center [947, 144] width 1129 height 26
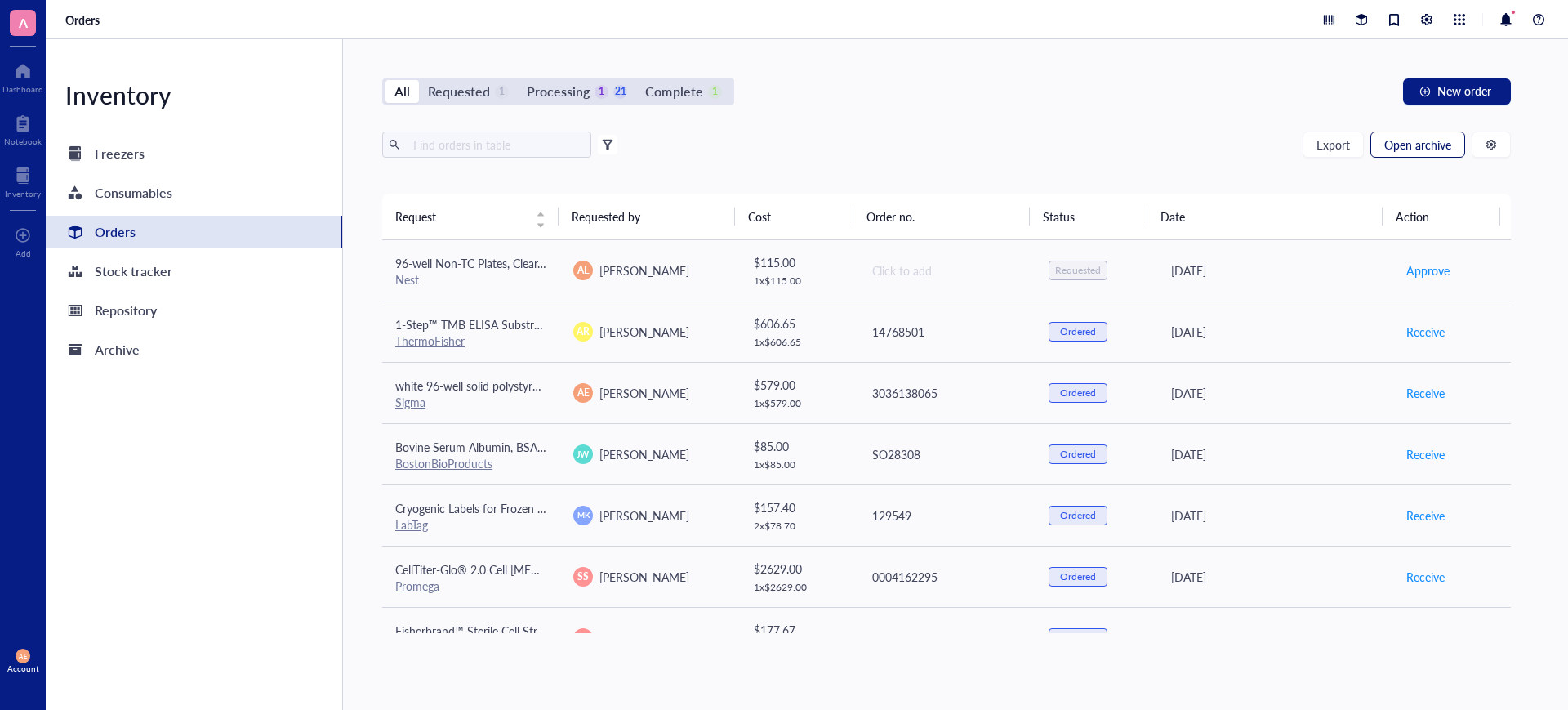
click at [1405, 147] on span "Open archive" at bounding box center [1418, 145] width 67 height 13
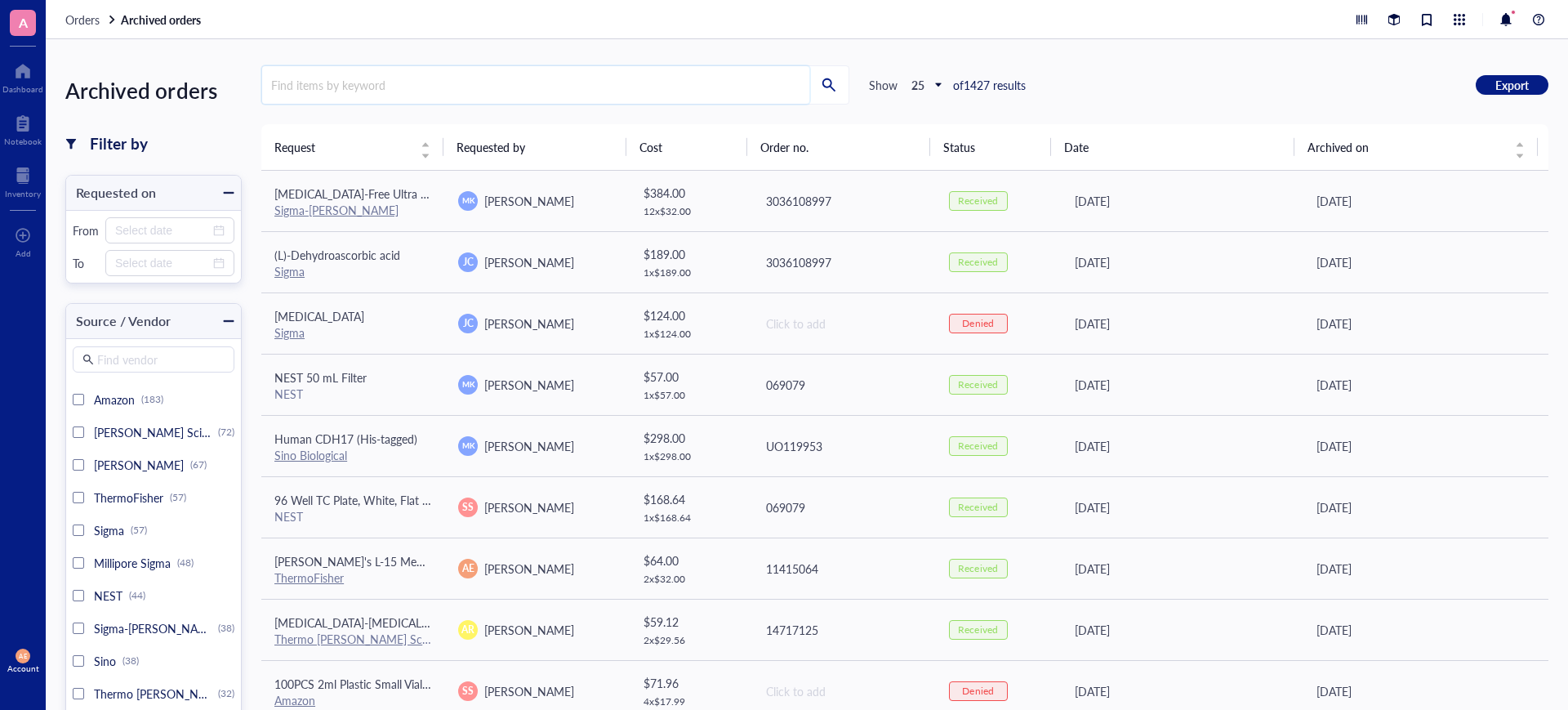
click at [384, 92] on input "search" at bounding box center [536, 84] width 548 height 38
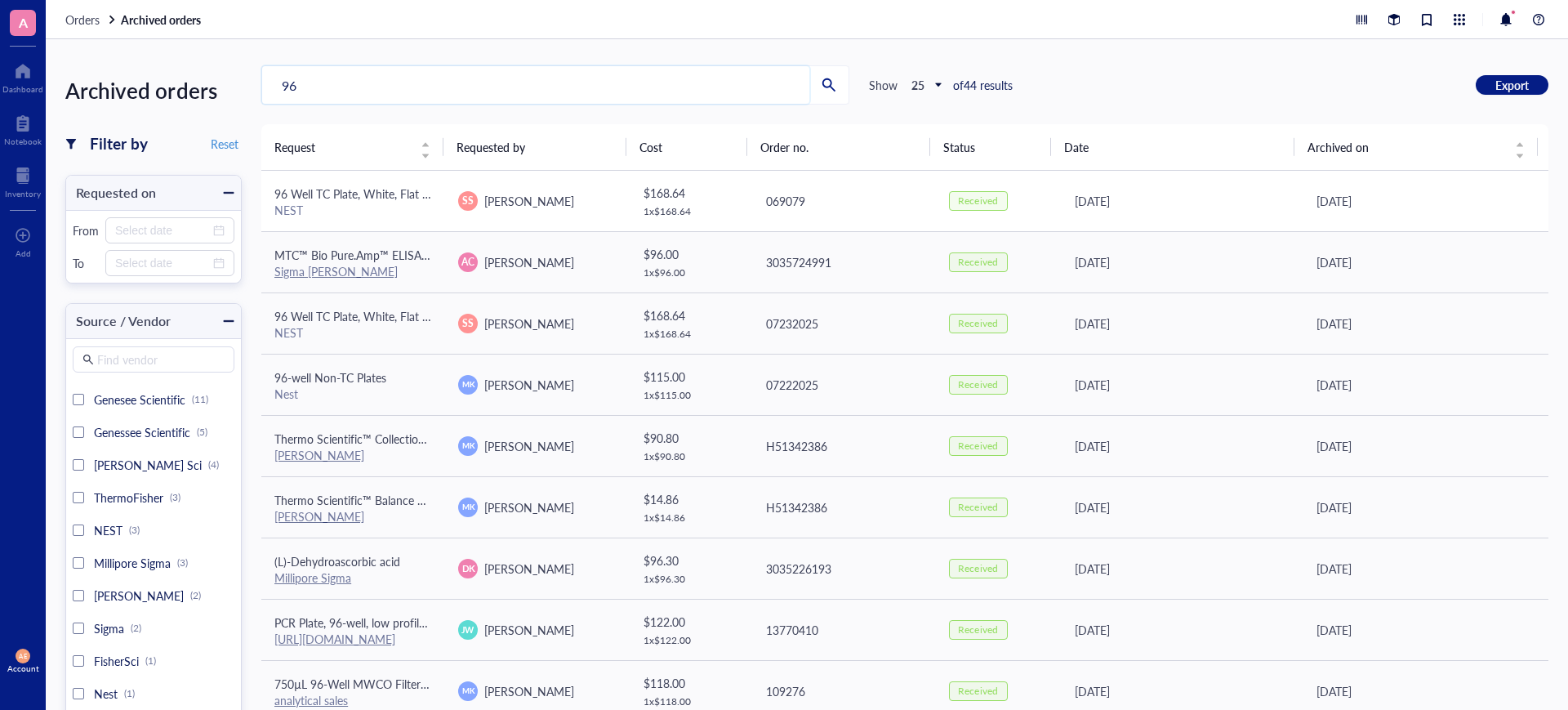
type input "96"
click at [352, 194] on span "96 Well TC Plate, White, Flat bottom, Treated" at bounding box center [388, 193] width 228 height 17
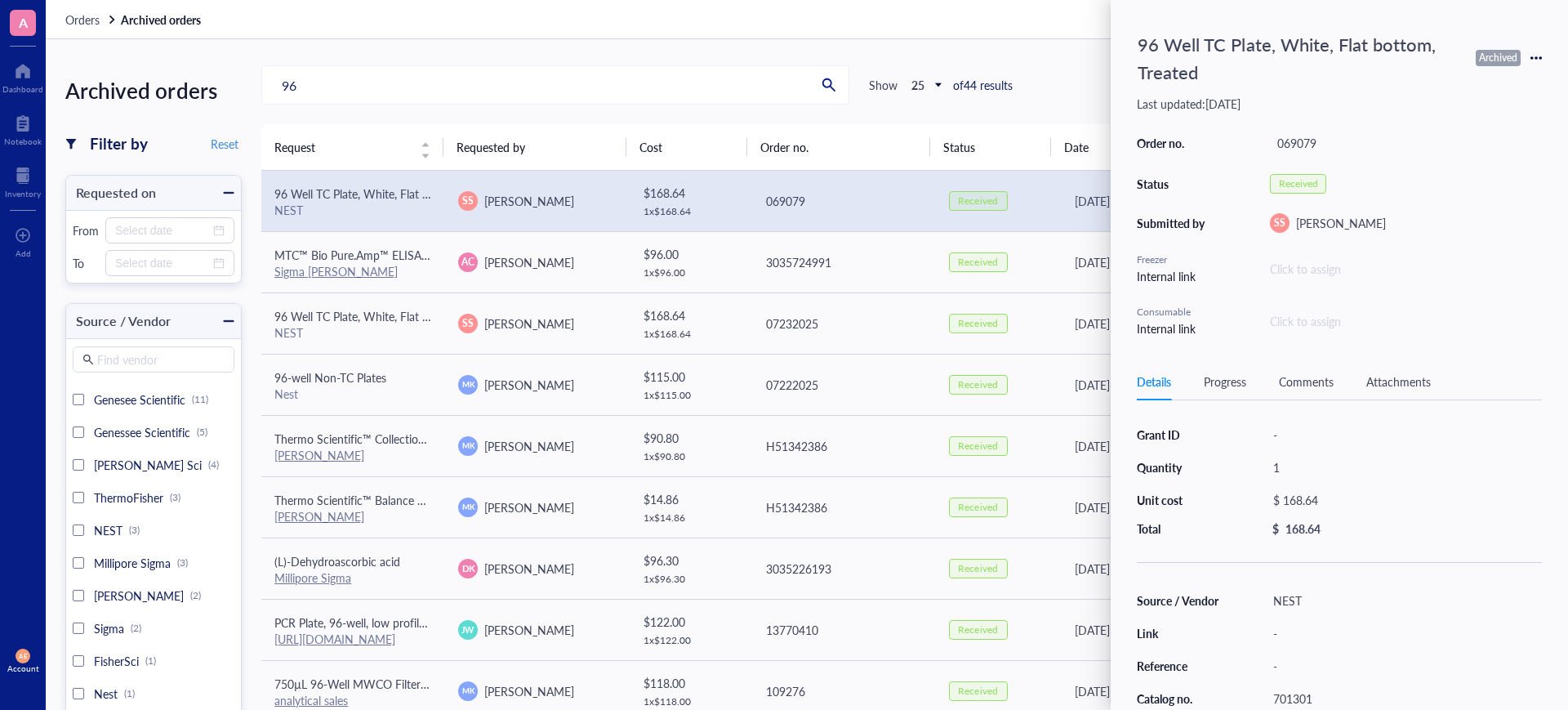
click at [974, 53] on div "Archived orders Filter by Reset Requested on From To Source / Vendor Find vendo…" at bounding box center [807, 374] width 1523 height 670
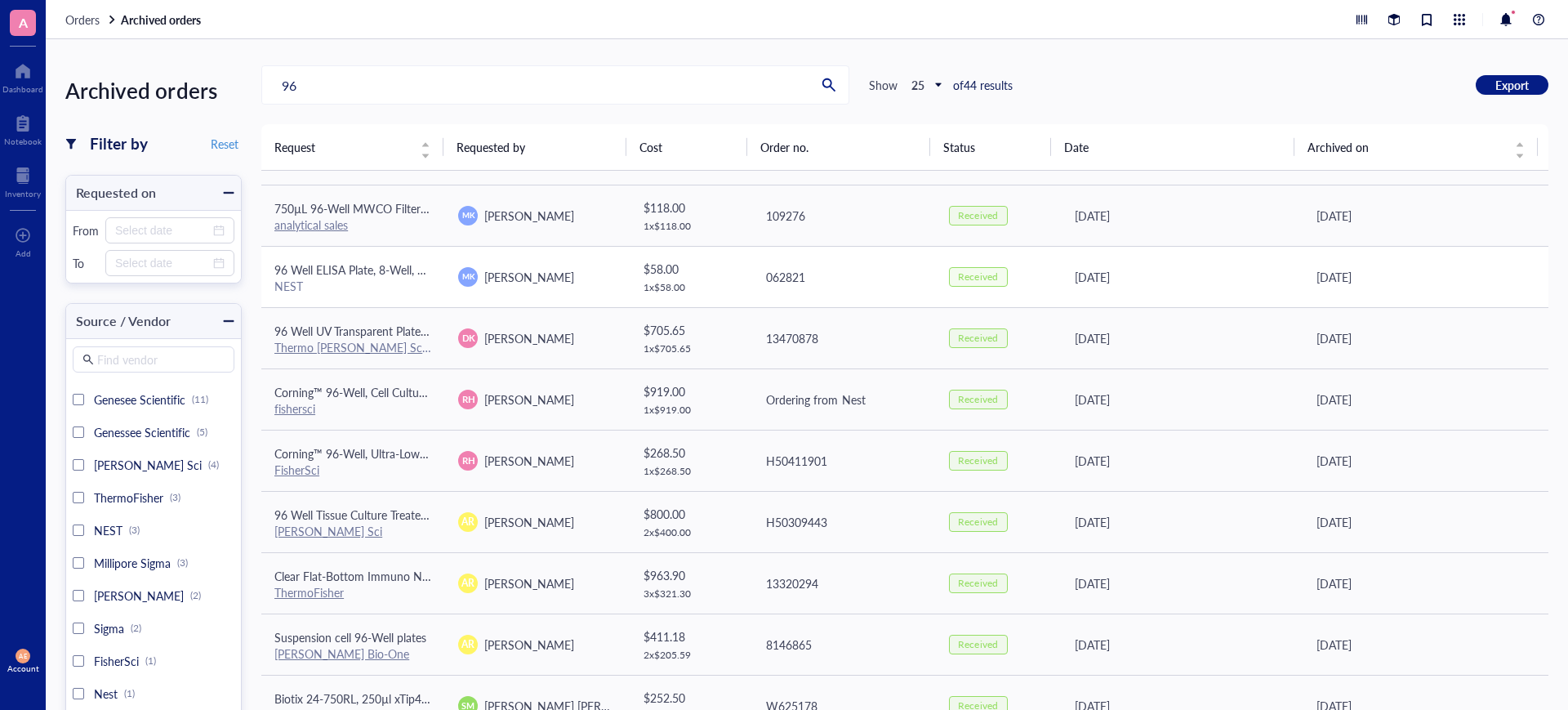
scroll to position [510, 0]
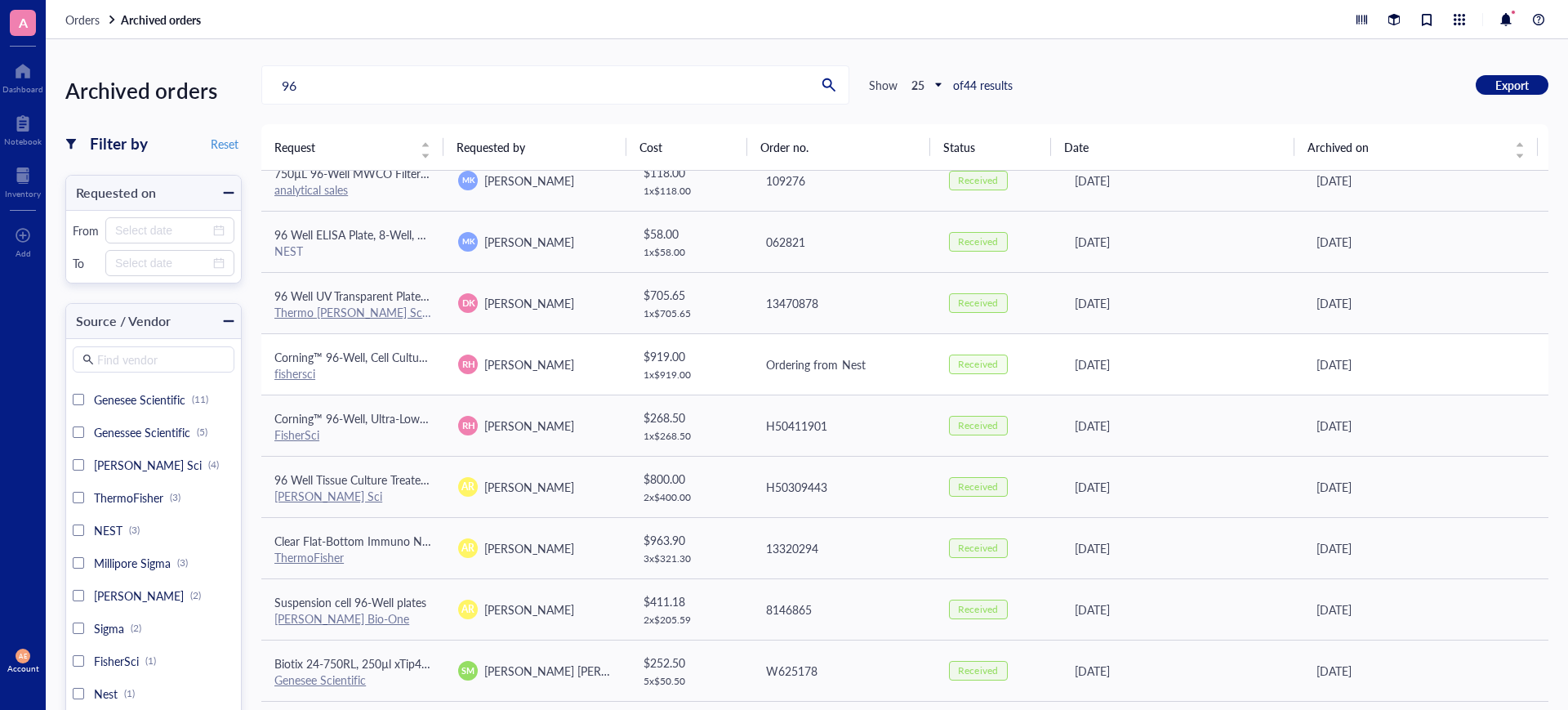
click at [373, 358] on span "Corning™ 96-Well, Cell Culture-Treated, Flat-Bottom Microplate" at bounding box center [433, 357] width 319 height 17
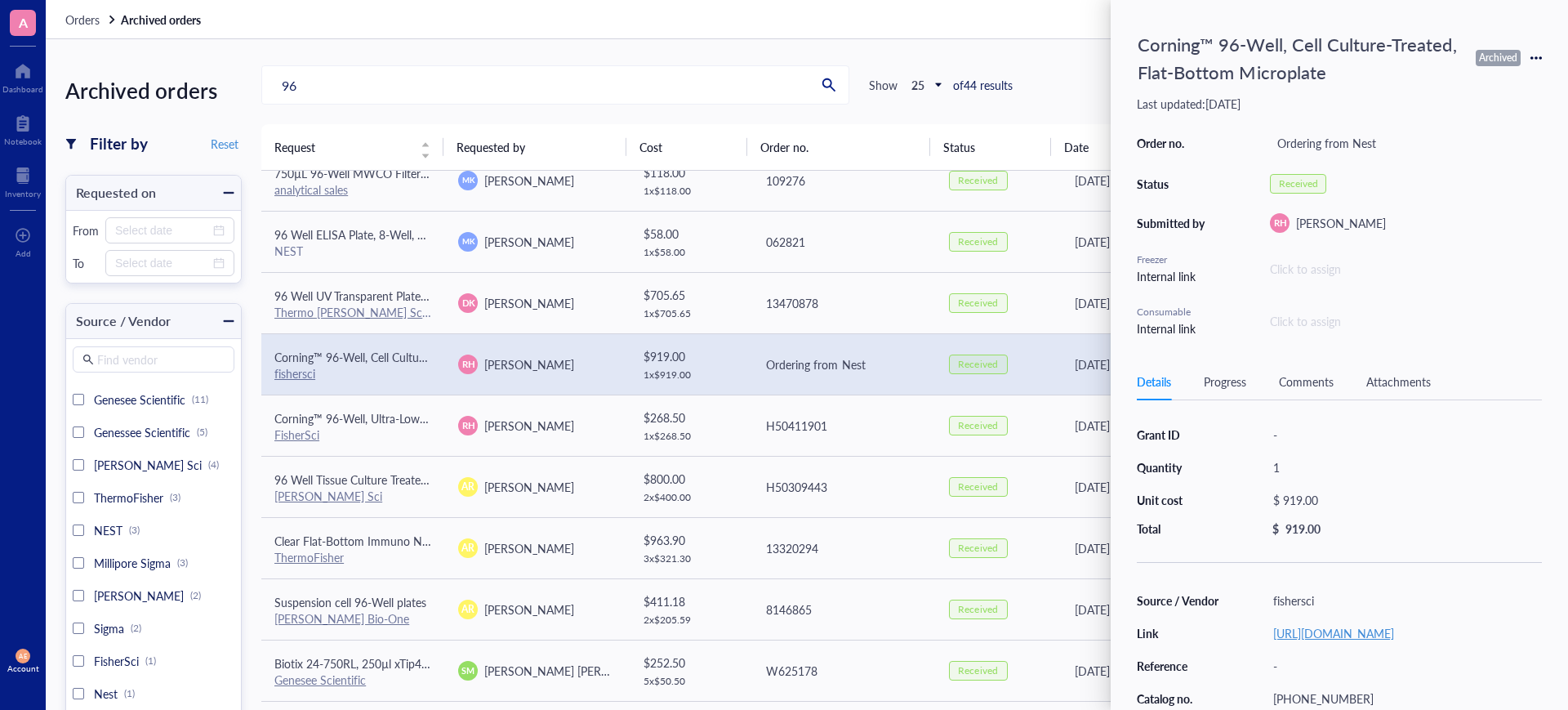
click at [1350, 631] on link "https://www.fishersci.com/shop/products/costar-96-well-black-white-solid-plates…" at bounding box center [1334, 633] width 121 height 17
click at [380, 478] on span "96 Well Tissue Culture Treated Plates" at bounding box center [367, 479] width 185 height 17
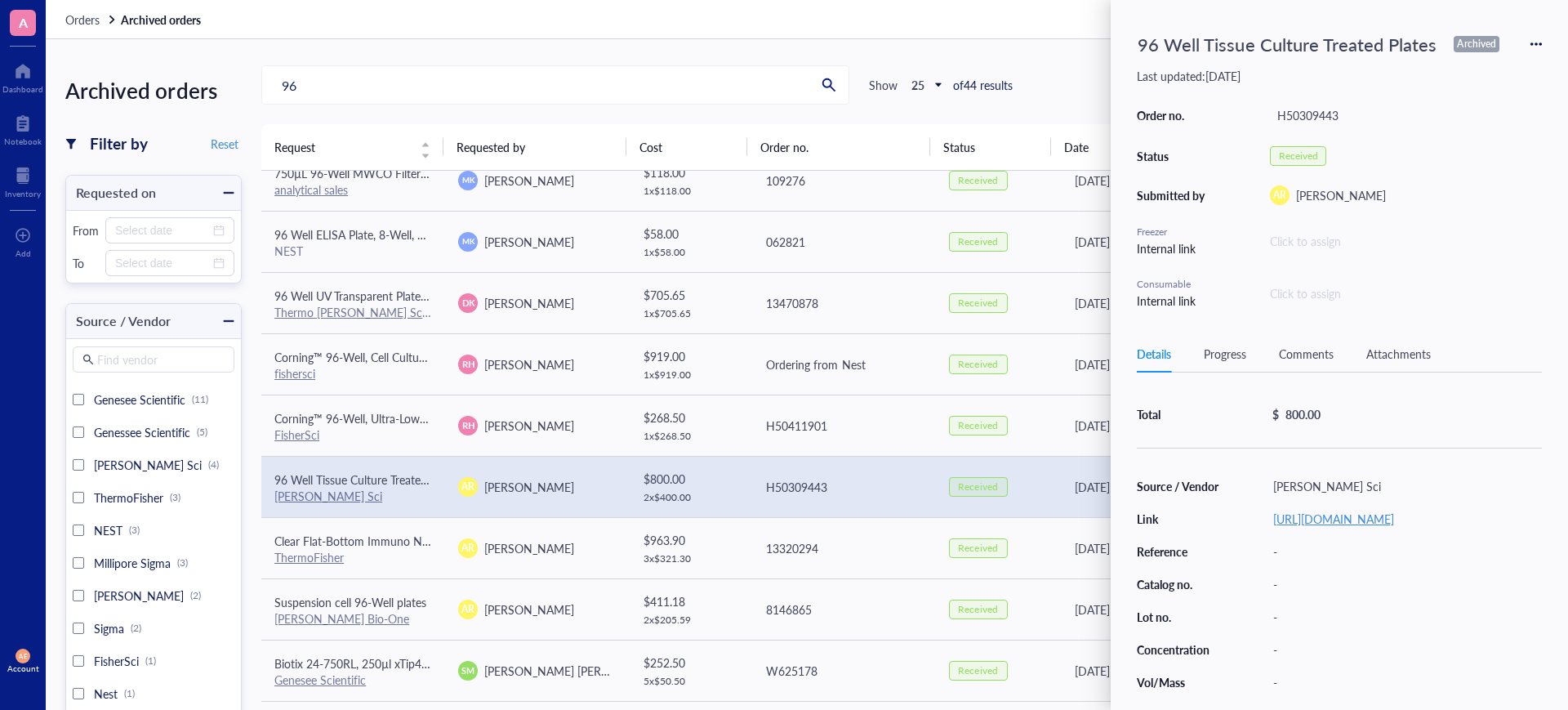
scroll to position [192, 0]
click at [366, 540] on span "Clear Flat-Bottom Immuno Nonsterile 96-Well Plates MaxiSorp" at bounding box center [433, 541] width 318 height 17
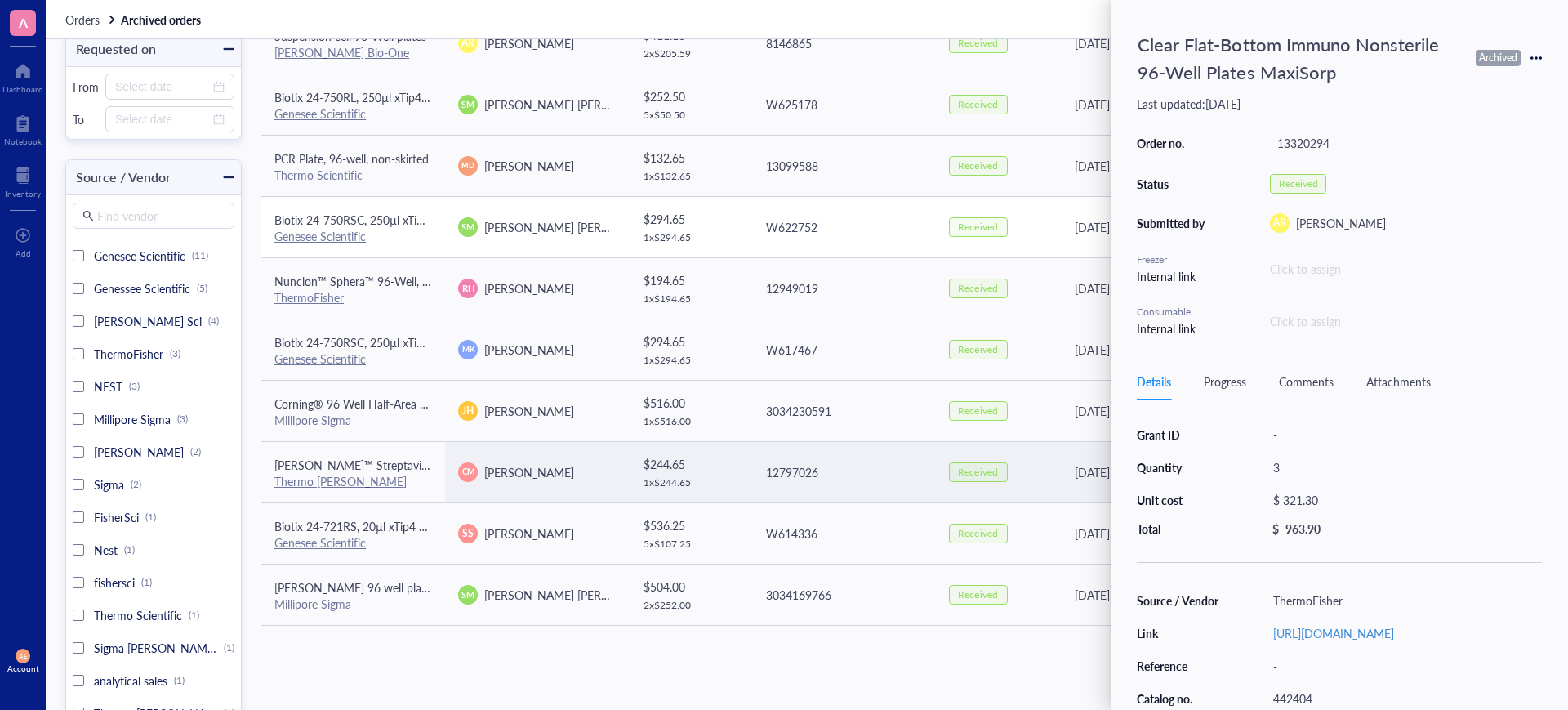
scroll to position [204, 0]
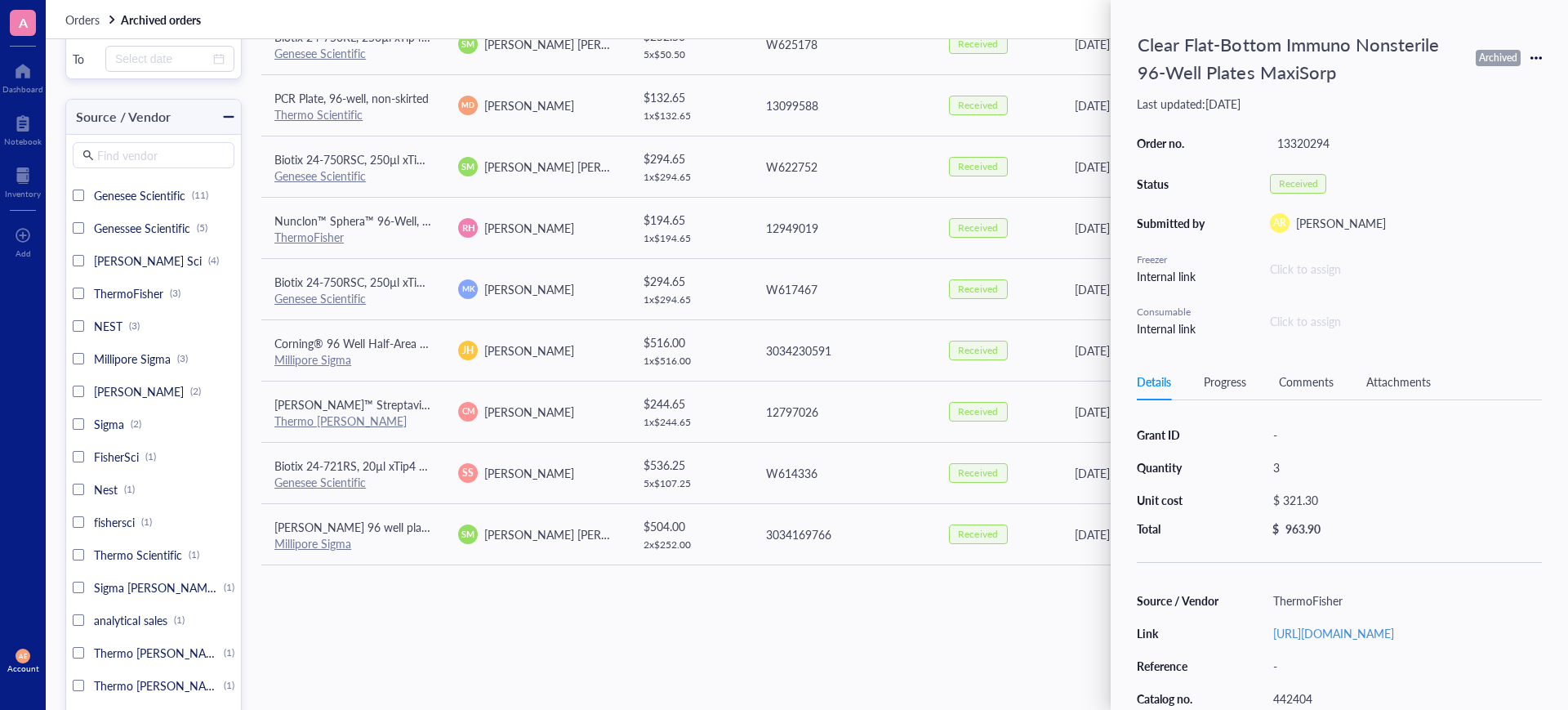
click at [1020, 13] on div "Orders Archived orders" at bounding box center [807, 19] width 1523 height 39
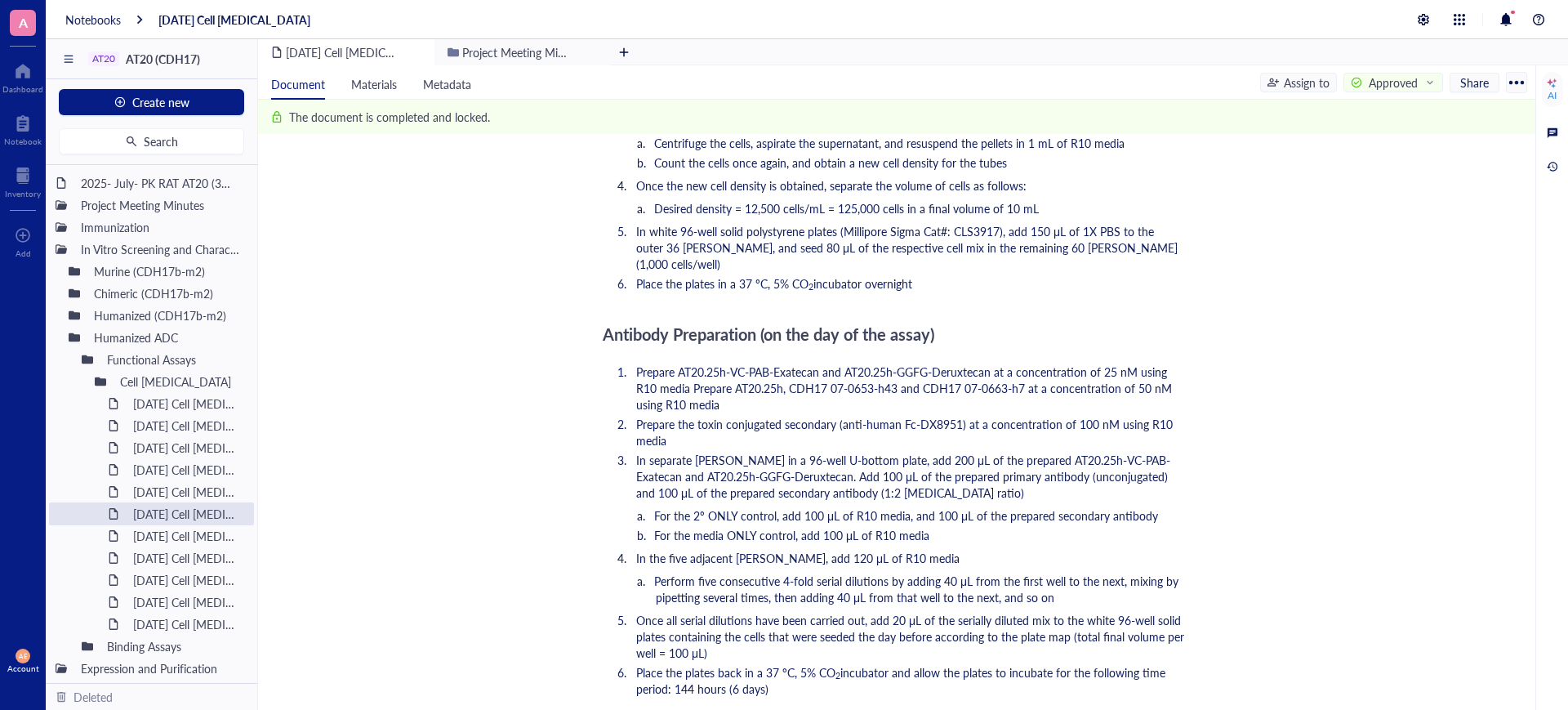
scroll to position [109, 0]
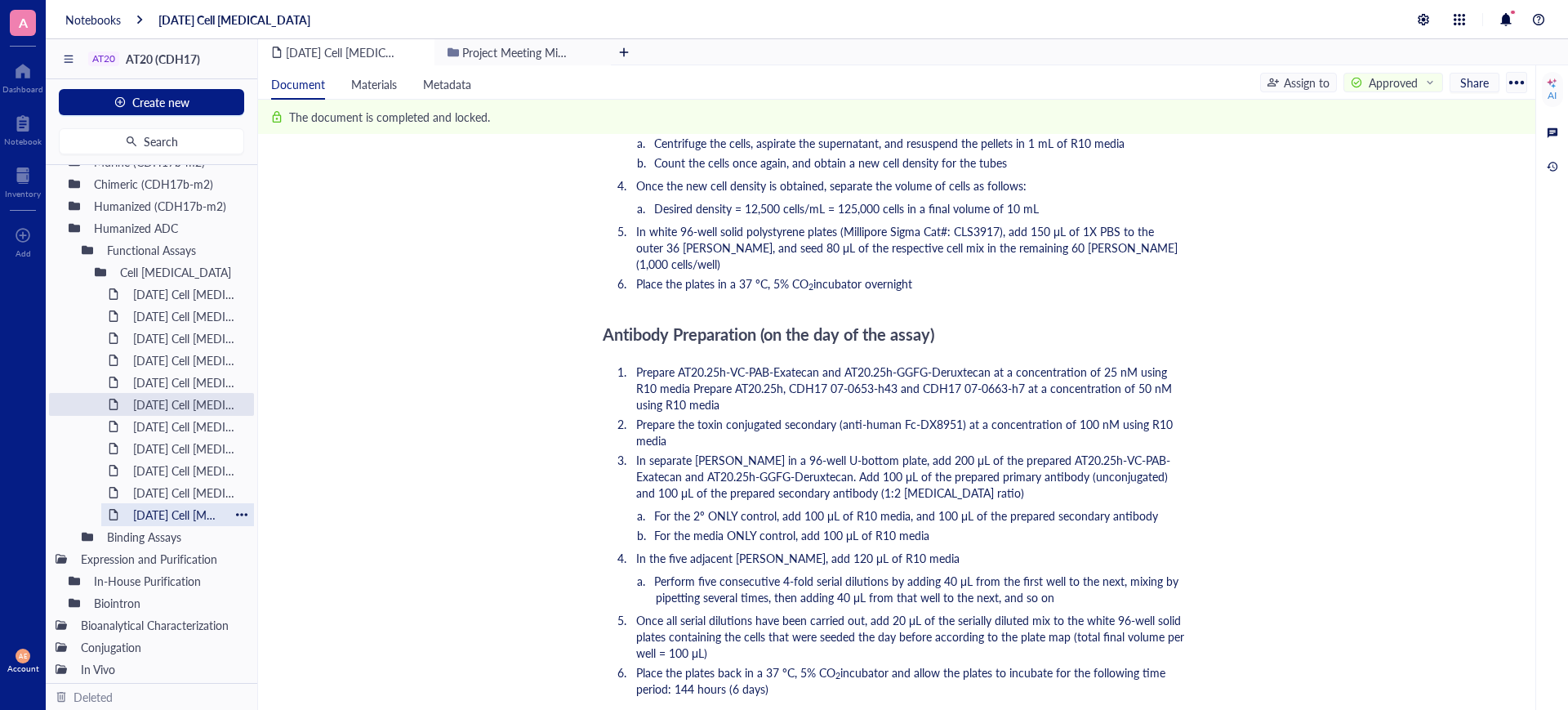
click at [186, 510] on div "[DATE] Cell [MEDICAL_DATA]" at bounding box center [178, 514] width 103 height 22
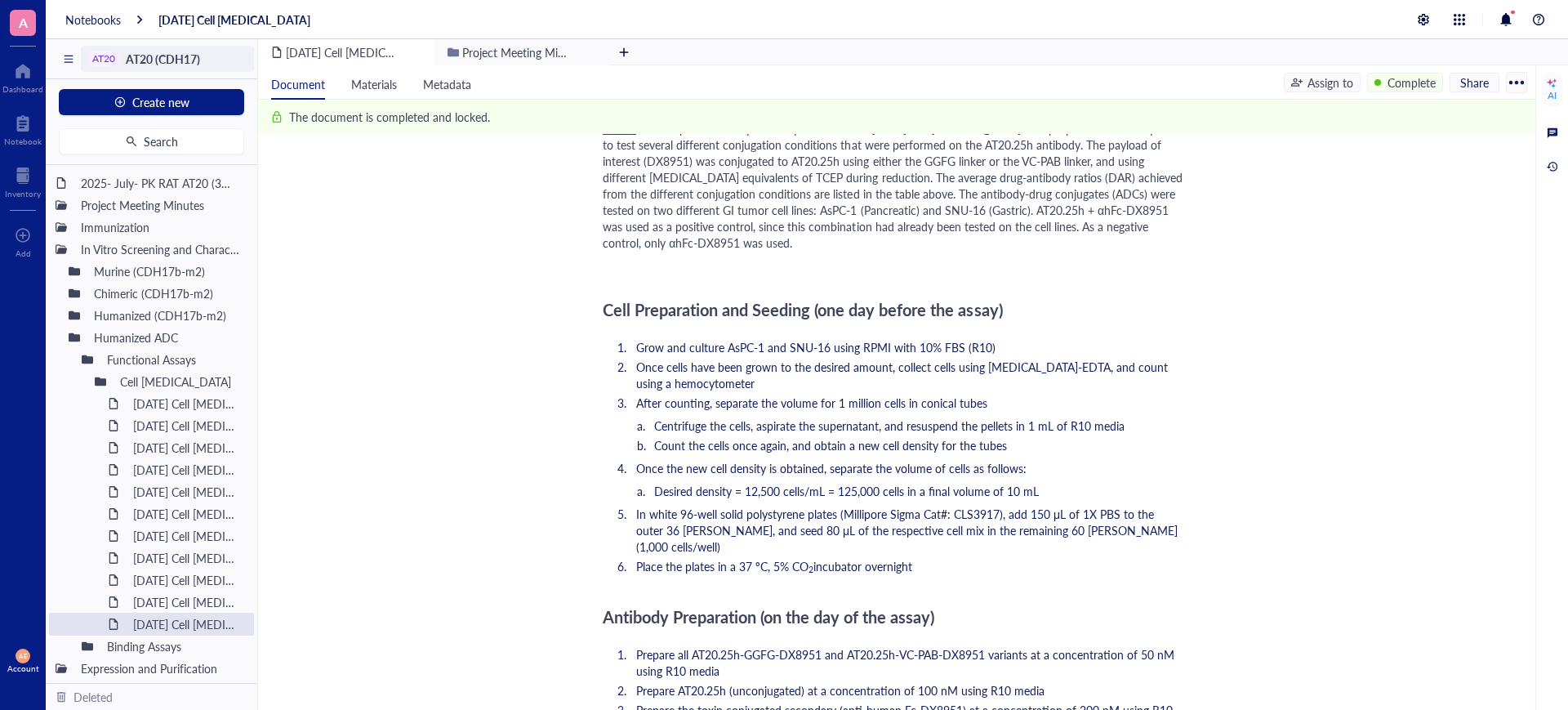
click at [162, 57] on span "AT20 (CDH17)" at bounding box center [163, 59] width 74 height 17
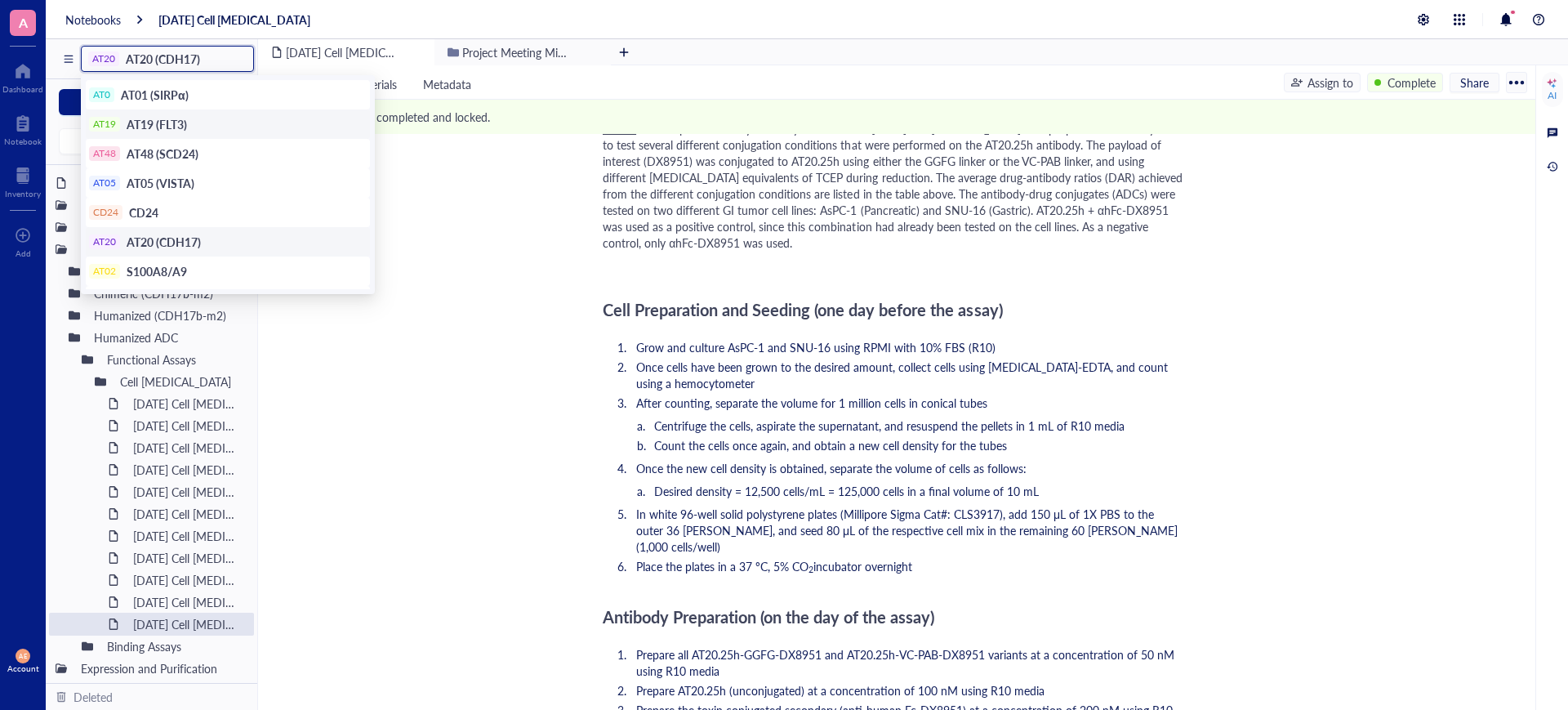
click at [168, 120] on span "AT19 (FLT3)" at bounding box center [157, 124] width 61 height 17
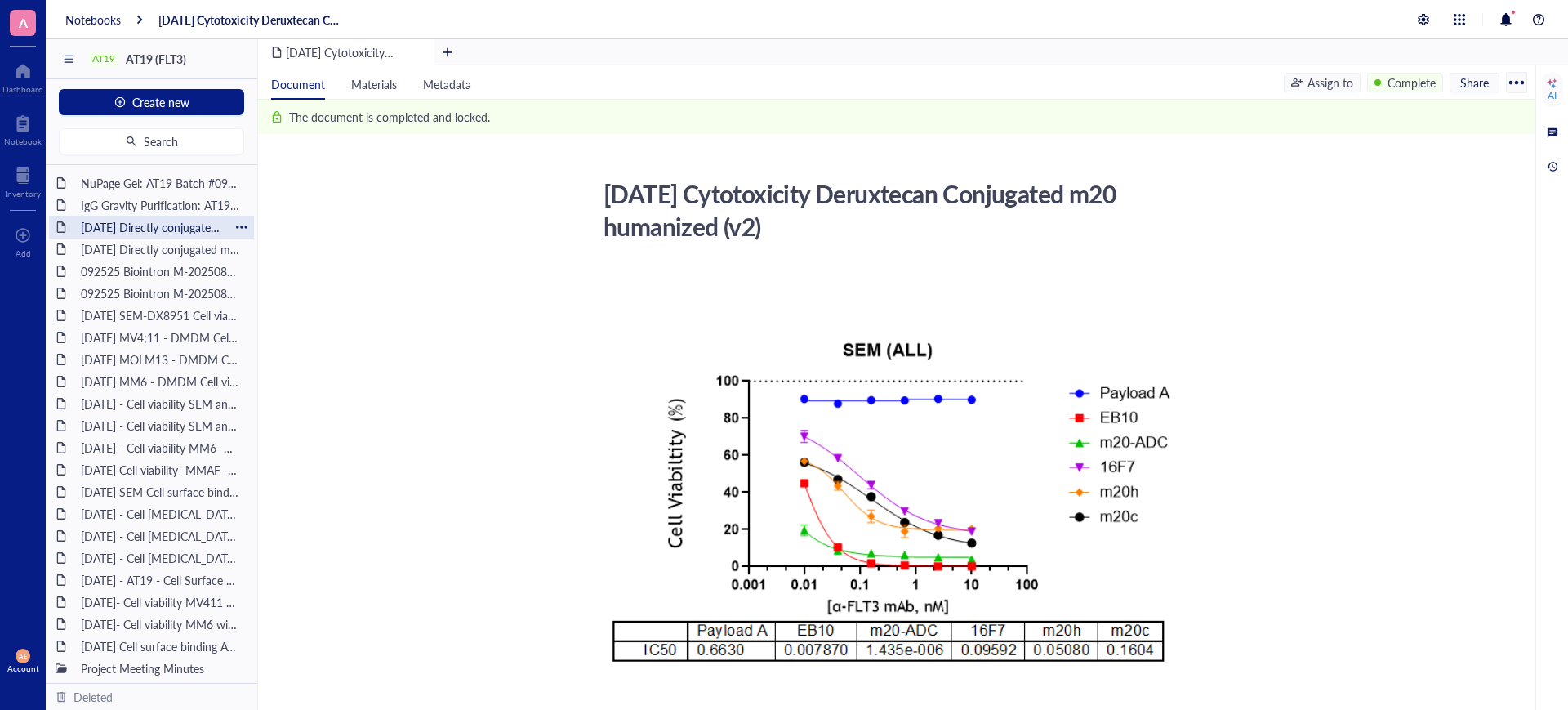
click at [133, 227] on div "[DATE] Directly conjugated mc-GGFG-DXD MV4;11 - SEM and MM6 cell lines- Biointr…" at bounding box center [151, 227] width 156 height 22
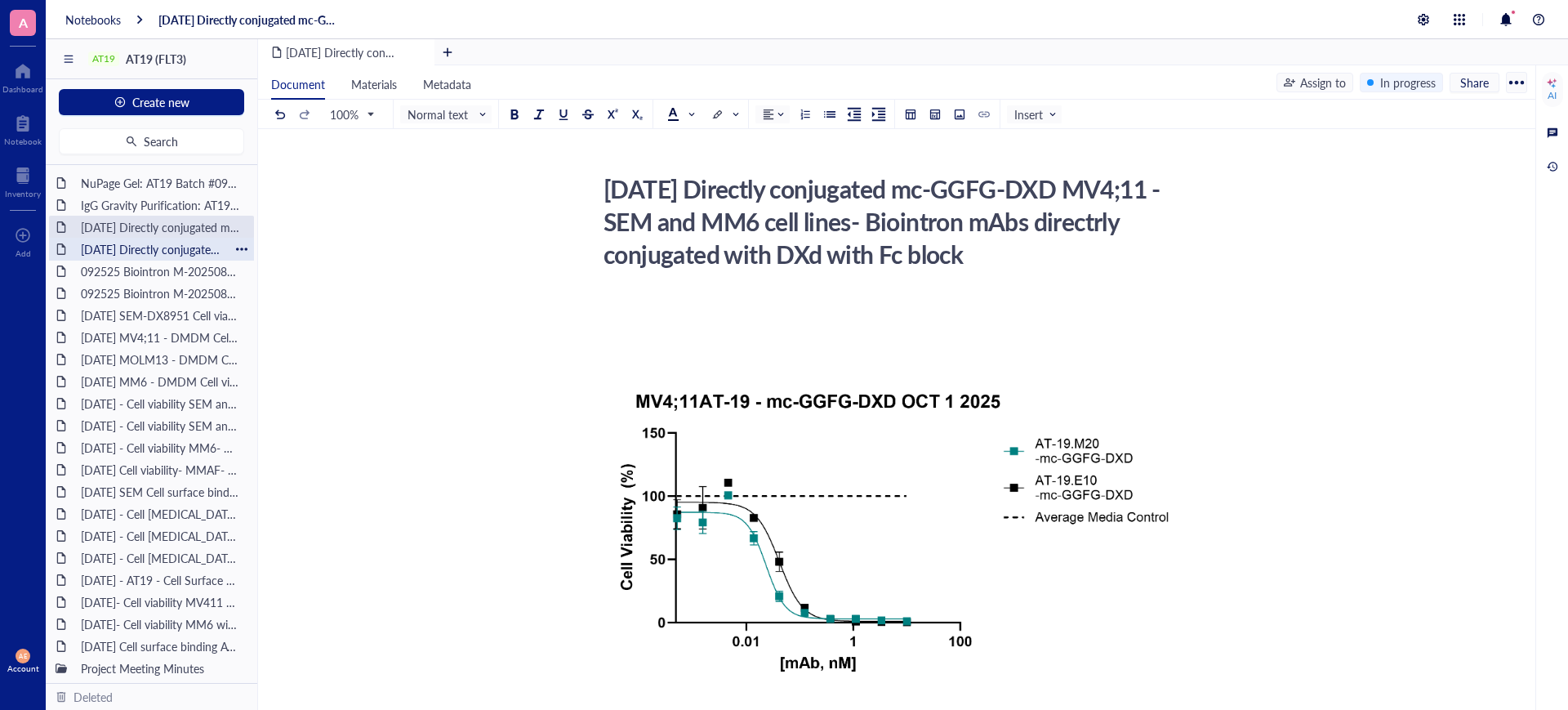
click at [141, 253] on div "[DATE] Directly conjugated mc-GGFG-DXd - Cell [MEDICAL_DATA]-MOML13 and RS411 c…" at bounding box center [151, 248] width 156 height 22
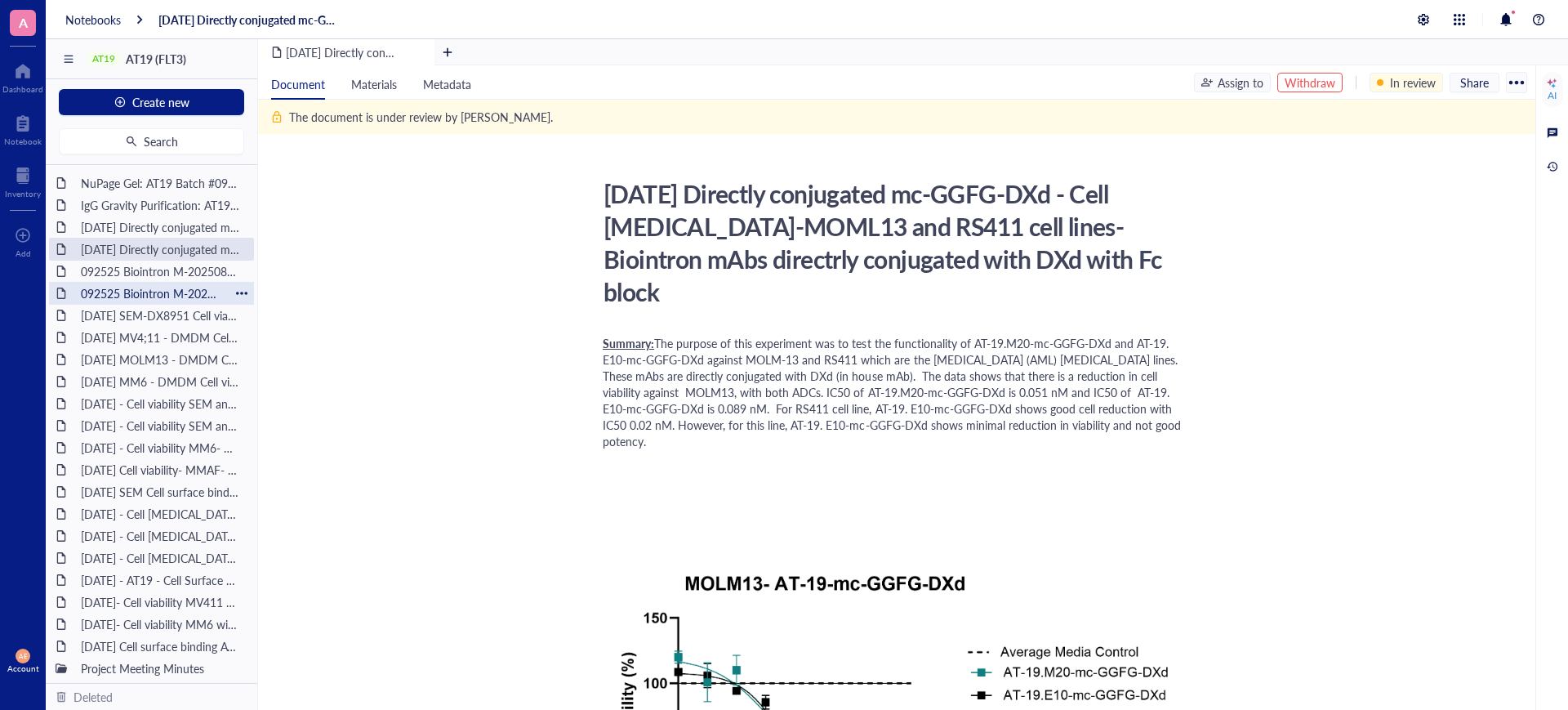
click at [152, 290] on div "092525 Biointron M-202508132759" at bounding box center [151, 292] width 156 height 22
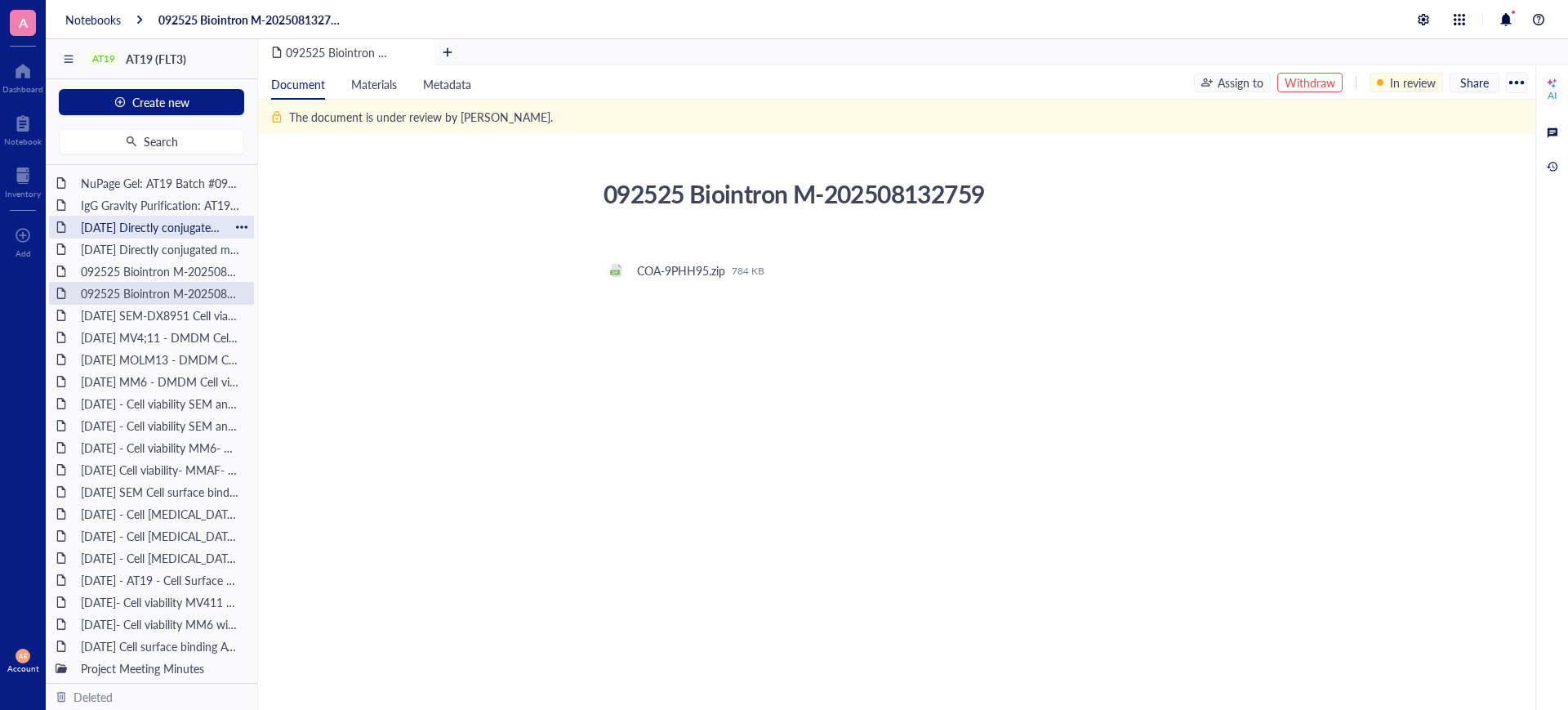
click at [173, 229] on div "[DATE] Directly conjugated mc-GGFG-DXD MV4;11 - SEM and MM6 cell lines- Biointr…" at bounding box center [151, 227] width 156 height 22
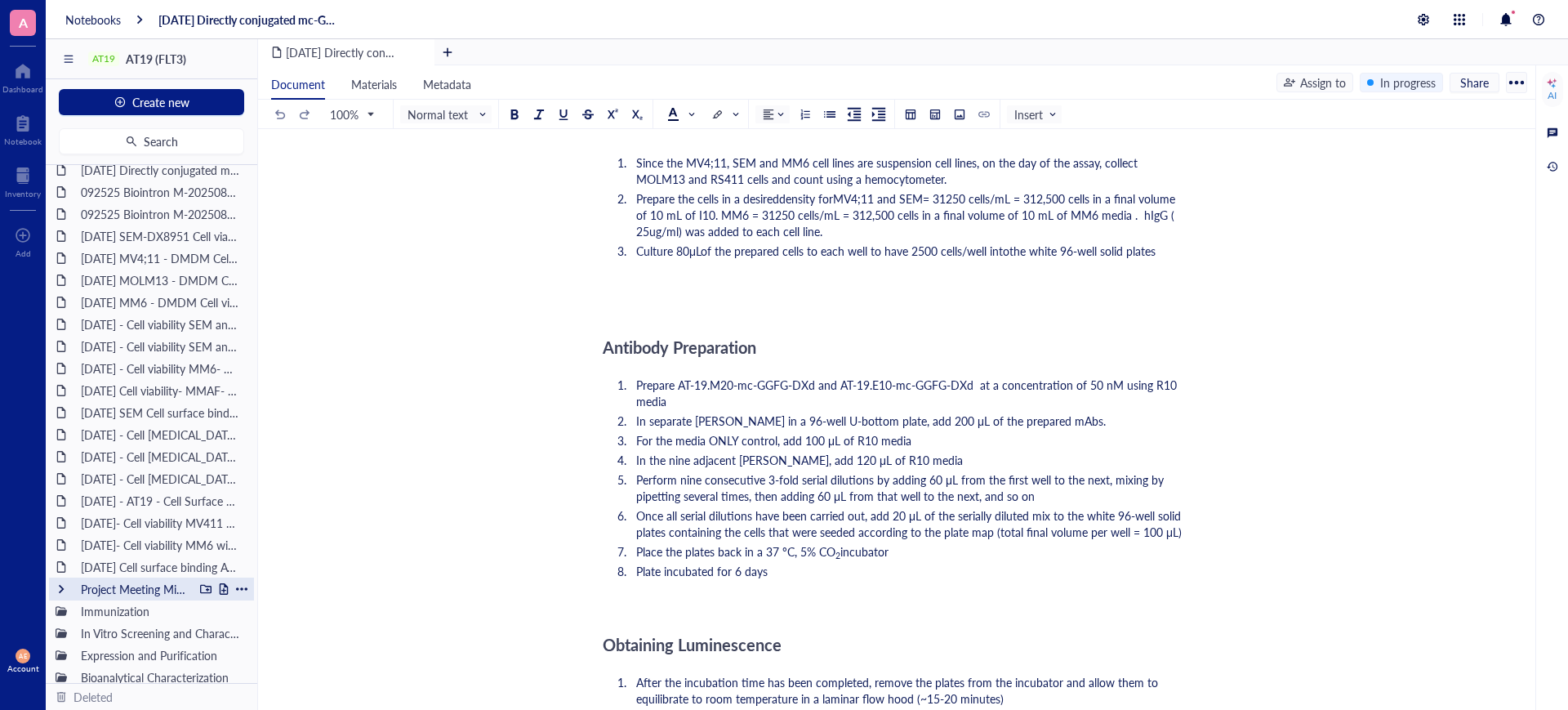
scroll to position [132, 0]
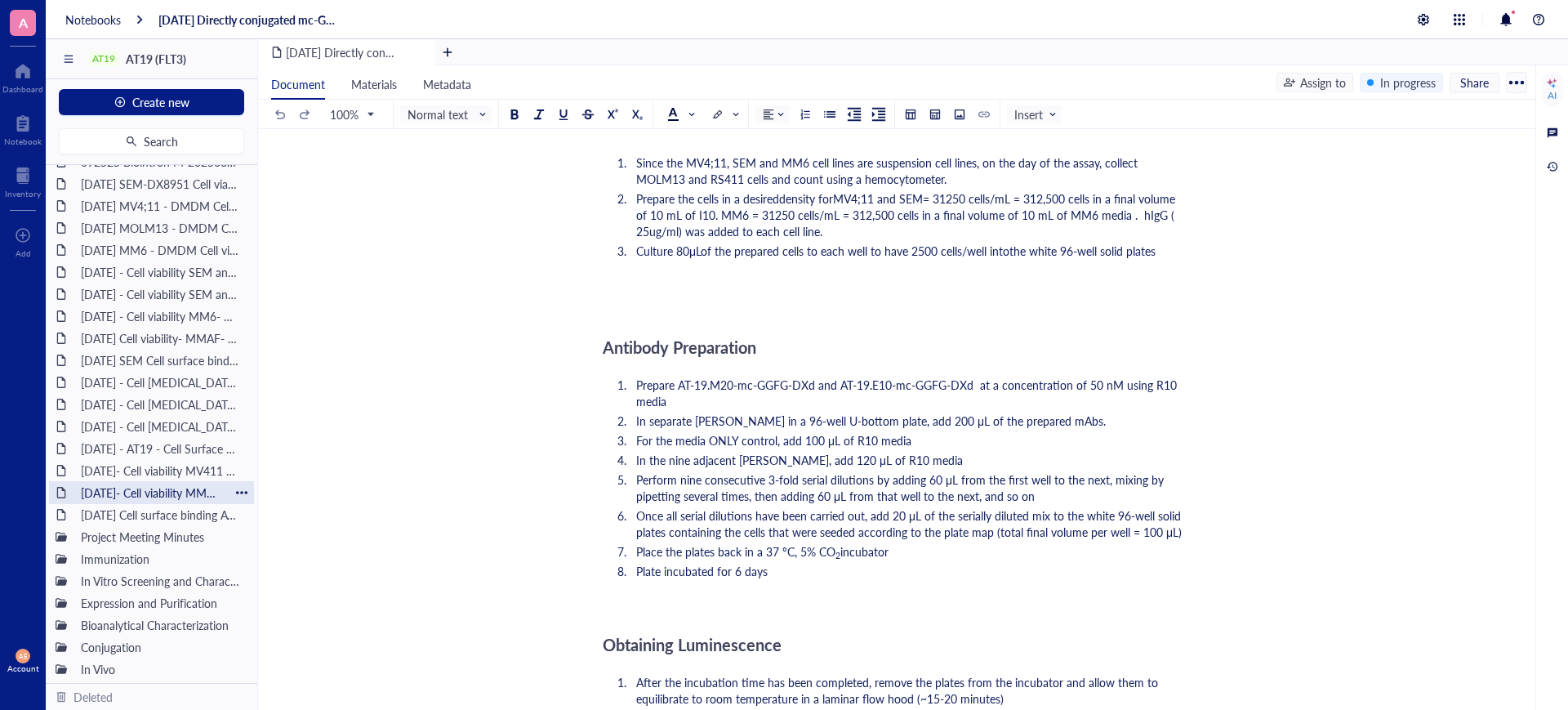
click at [110, 488] on div "[DATE]- Cell viability MM6 with and without IgG Blocking - DX8951" at bounding box center [151, 492] width 156 height 22
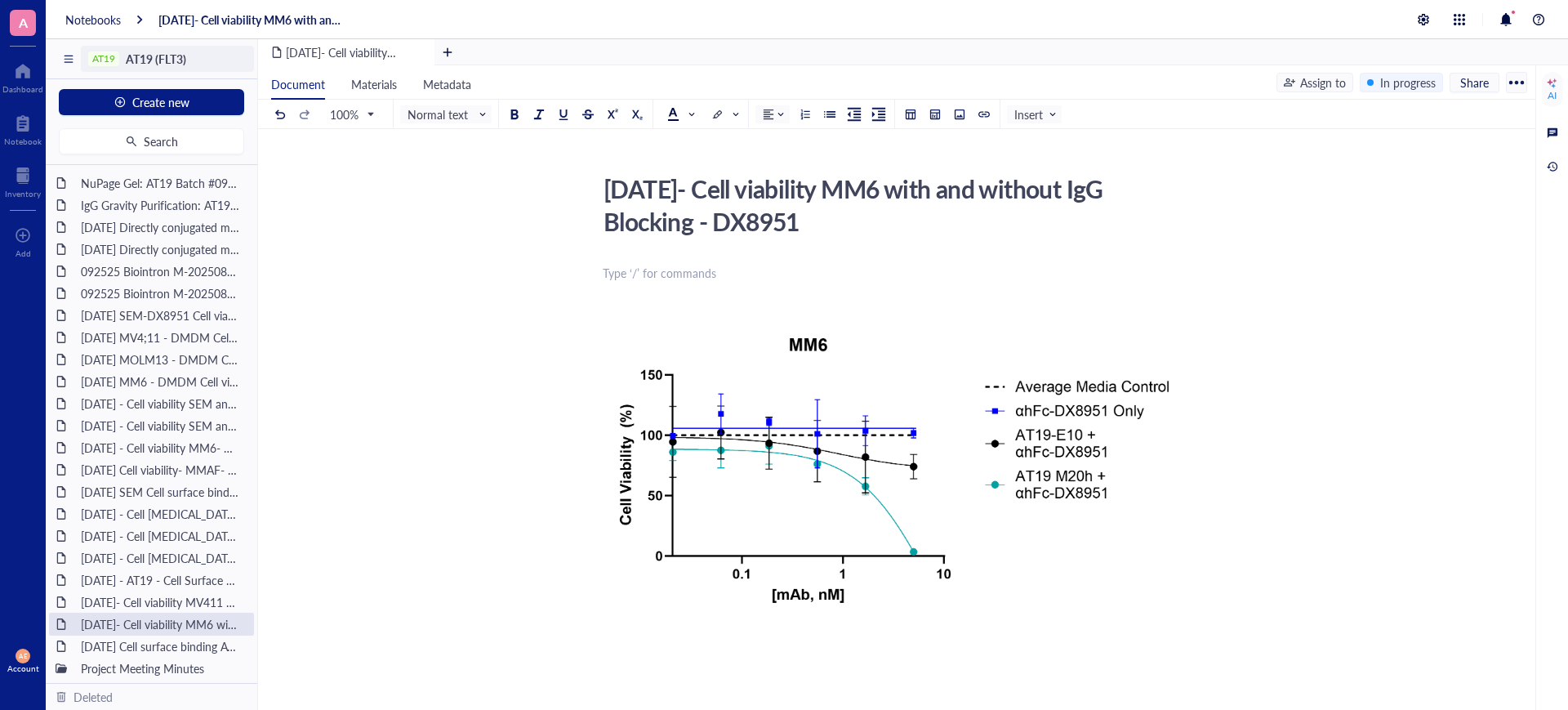
click at [153, 59] on span "AT19 (FLT3)" at bounding box center [156, 59] width 61 height 17
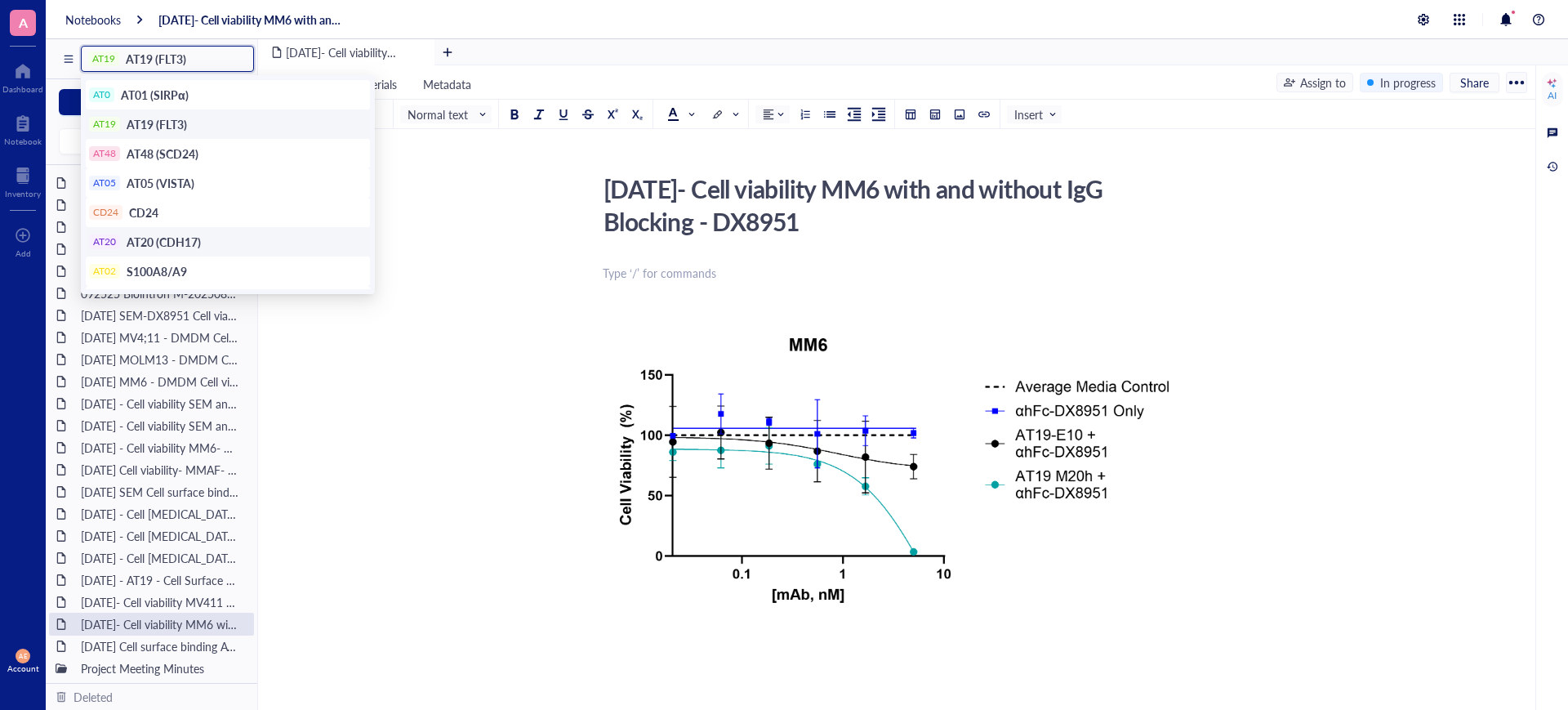
click at [161, 238] on span "AT20 (CDH17)" at bounding box center [163, 242] width 74 height 17
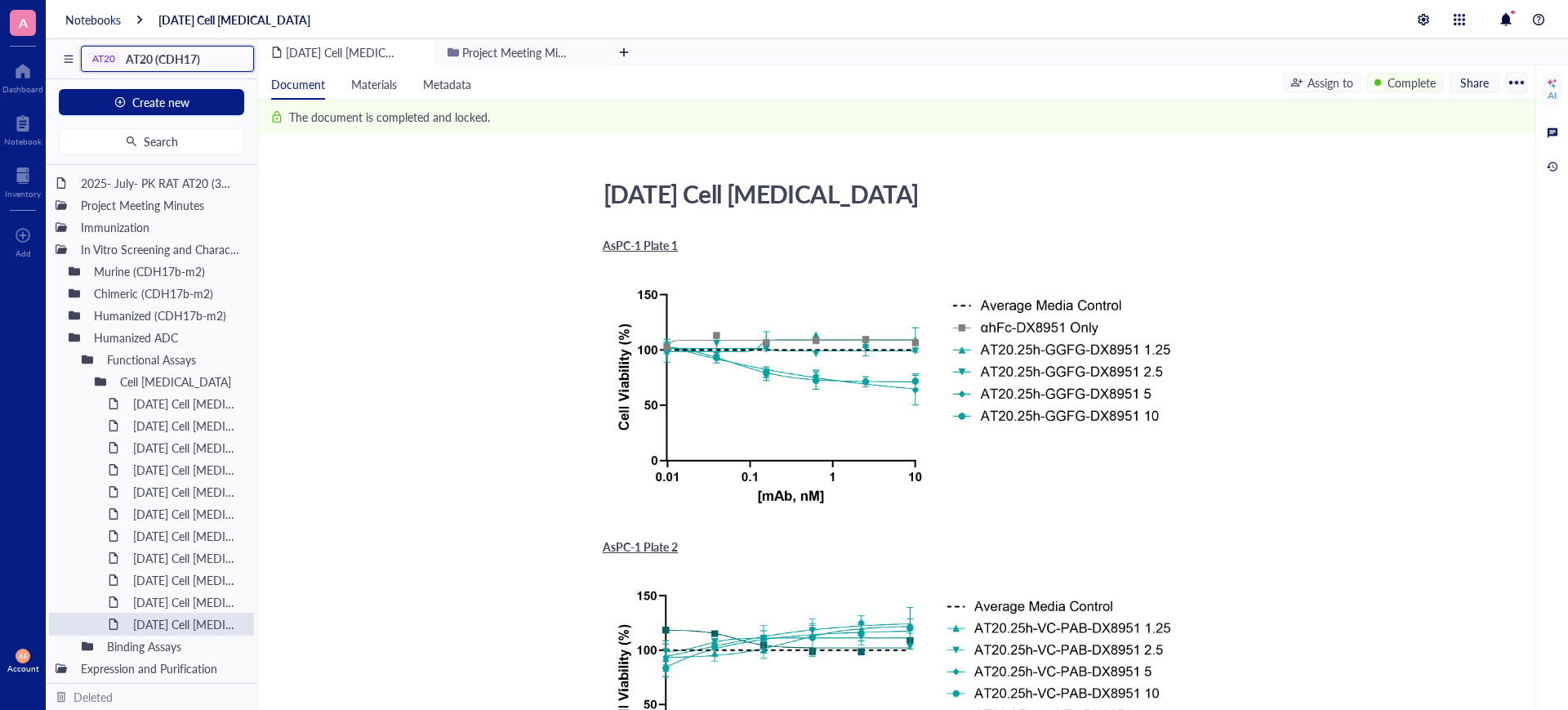
scroll to position [102, 0]
